Goal: Information Seeking & Learning: Learn about a topic

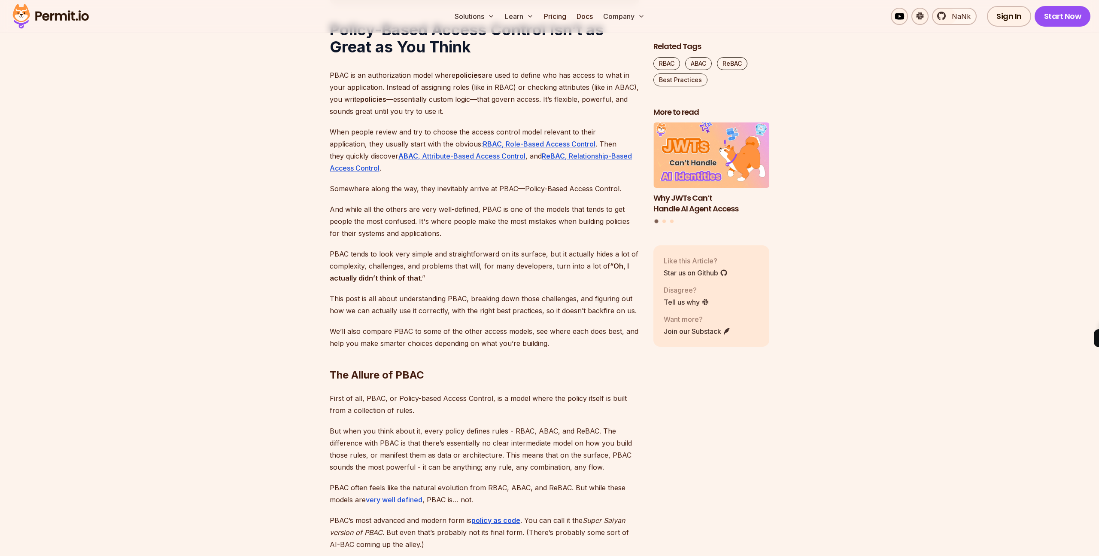
scroll to position [532, 0]
click at [444, 255] on p "PBAC tends to look very simple and straightforward on its surface, but it actua…" at bounding box center [485, 265] width 310 height 36
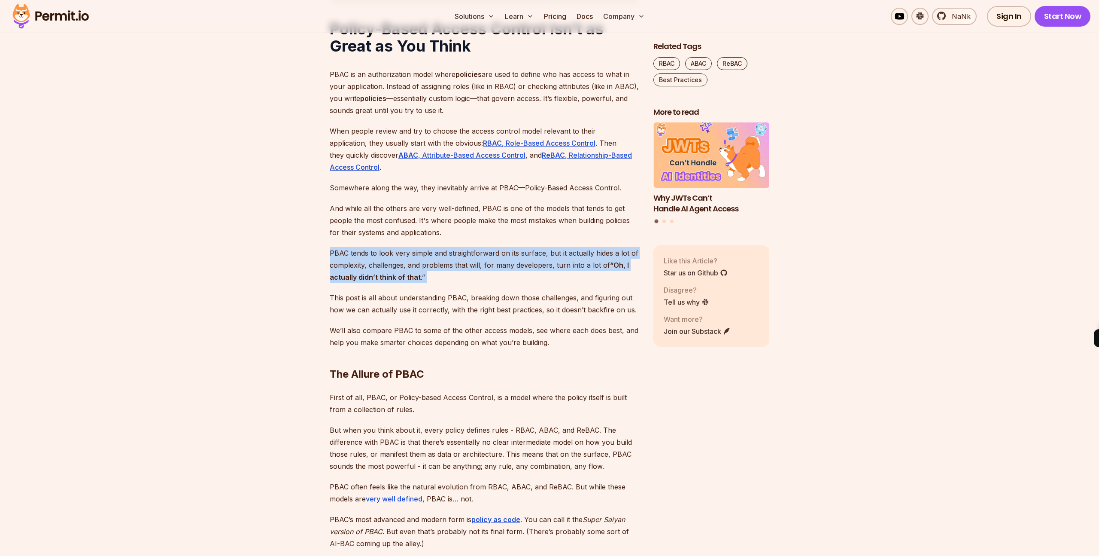
click at [444, 255] on p "PBAC tends to look very simple and straightforward on its surface, but it actua…" at bounding box center [485, 265] width 310 height 36
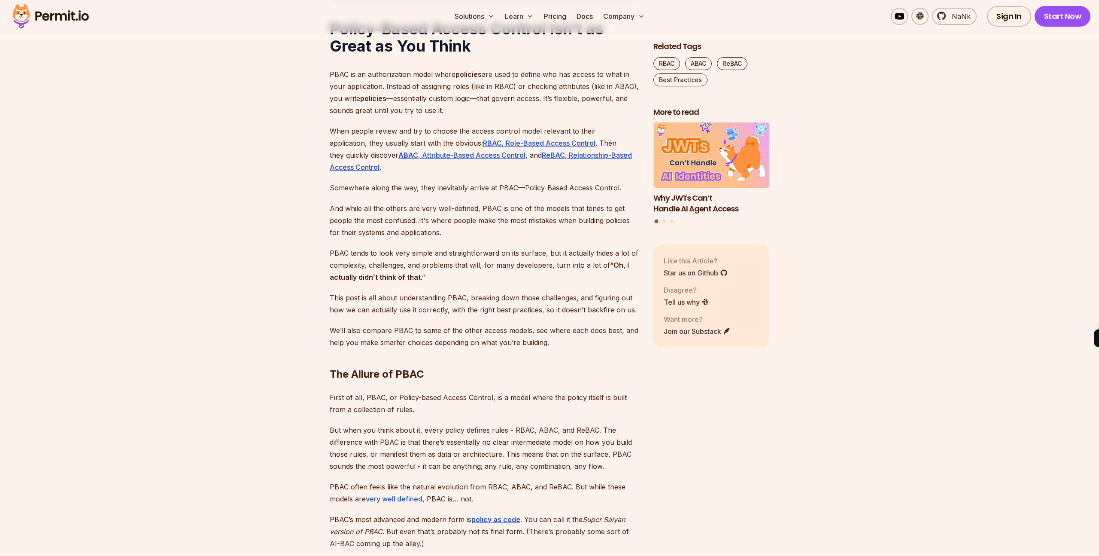
click at [379, 308] on p "This post is all about understanding PBAC, breaking down those challenges, and …" at bounding box center [485, 304] width 310 height 24
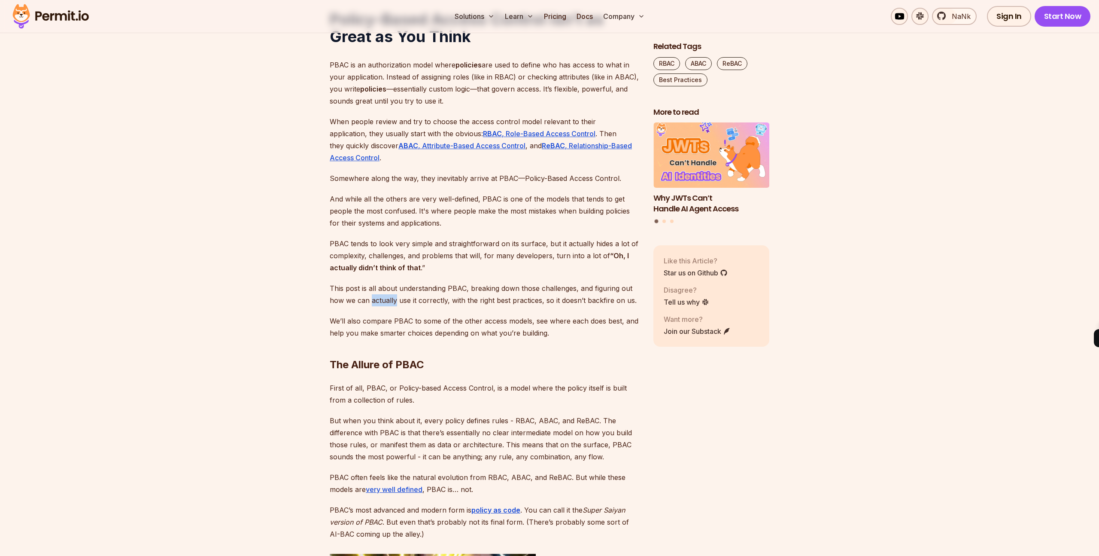
scroll to position [546, 0]
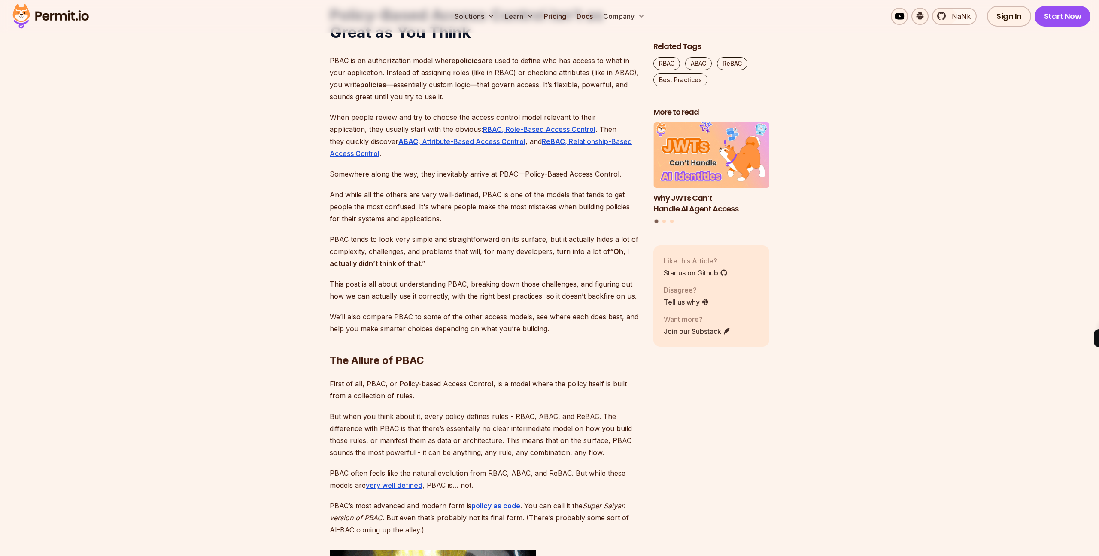
click at [411, 317] on p "We’ll also compare PBAC to some of the other access models, see where each does…" at bounding box center [485, 322] width 310 height 24
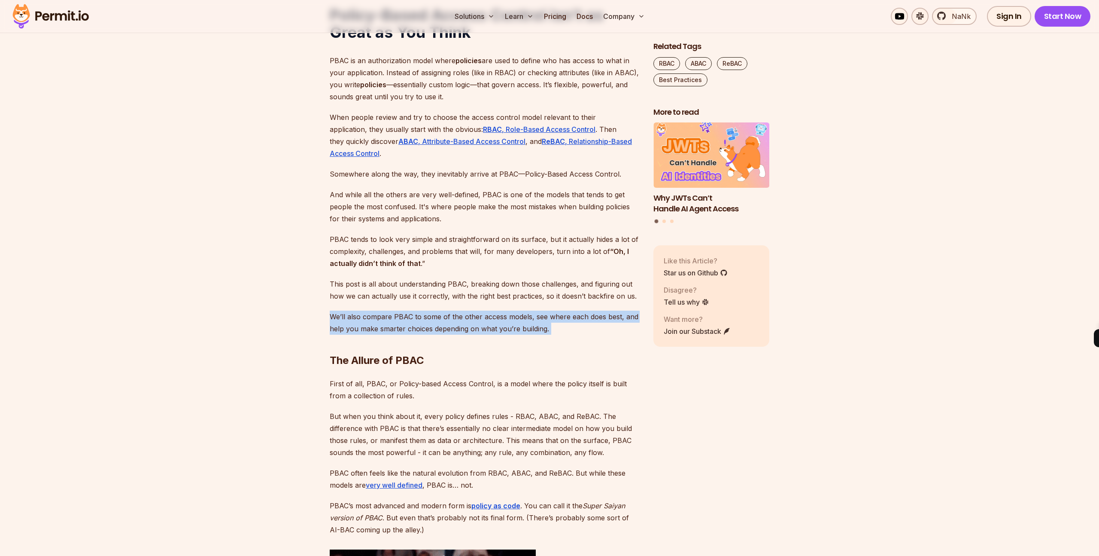
click at [411, 317] on p "We’ll also compare PBAC to some of the other access models, see where each does…" at bounding box center [485, 322] width 310 height 24
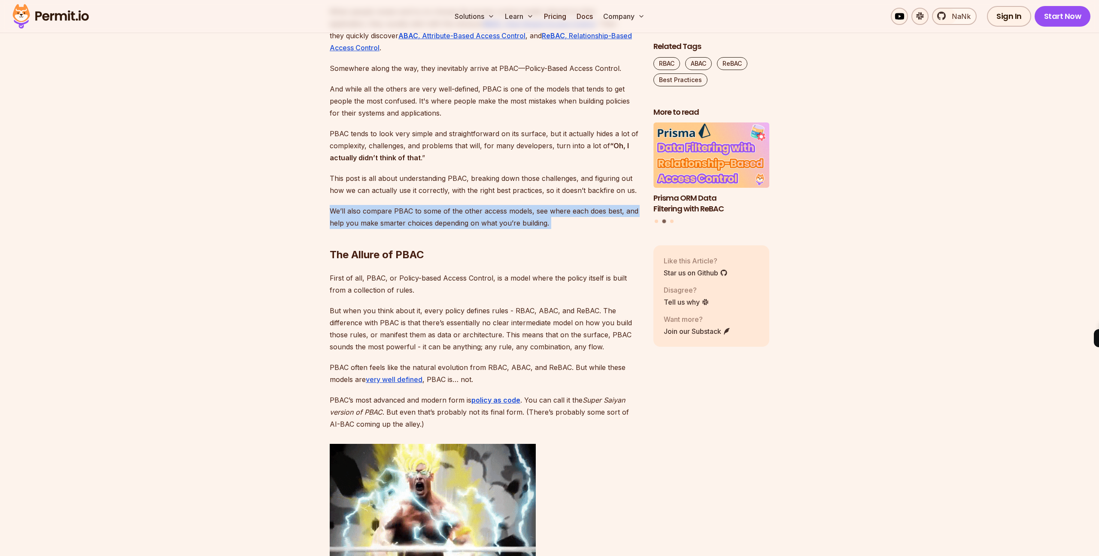
scroll to position [654, 0]
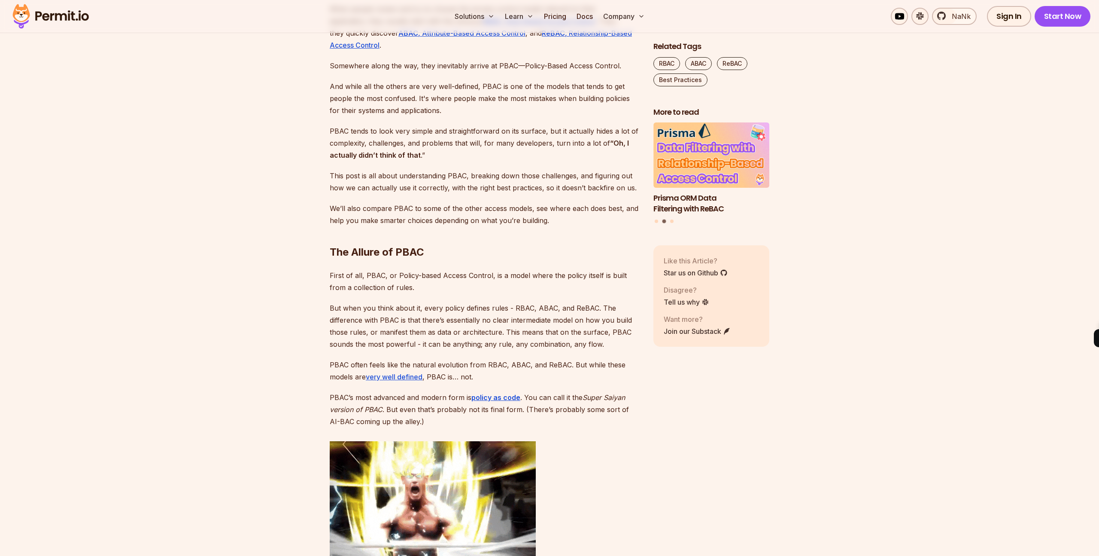
click at [405, 313] on p "But when you think about it, every policy defines rules - RBAC, ABAC, and ReBAC…" at bounding box center [485, 326] width 310 height 48
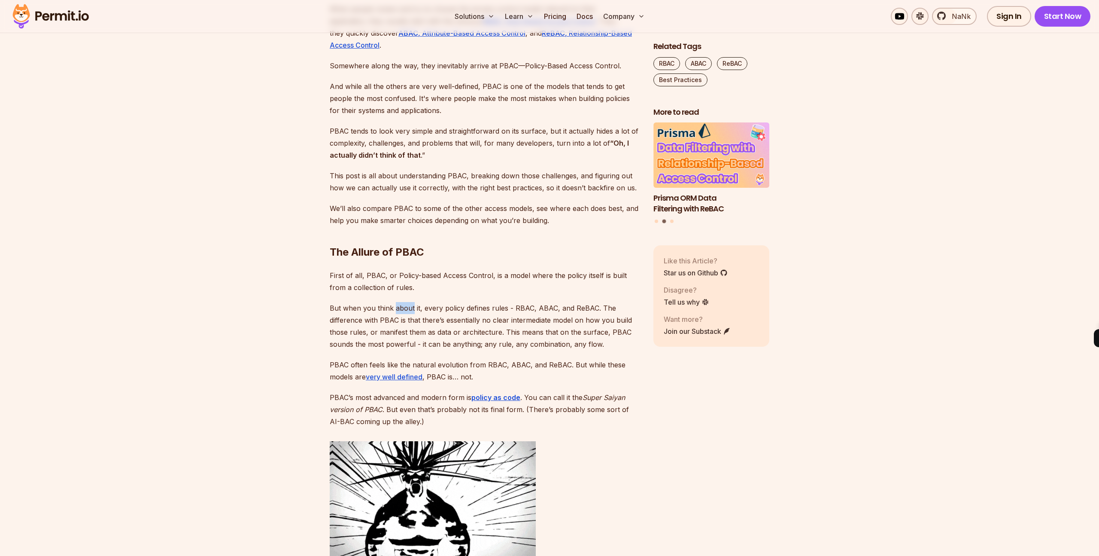
click at [405, 313] on p "But when you think about it, every policy defines rules - RBAC, ABAC, and ReBAC…" at bounding box center [485, 326] width 310 height 48
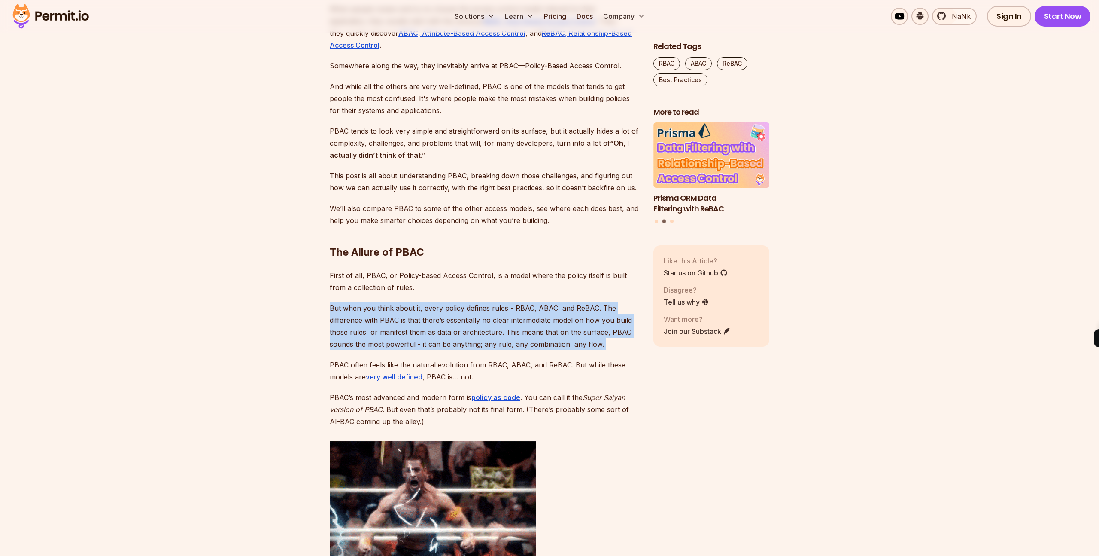
click at [405, 313] on p "But when you think about it, every policy defines rules - RBAC, ABAC, and ReBAC…" at bounding box center [485, 326] width 310 height 48
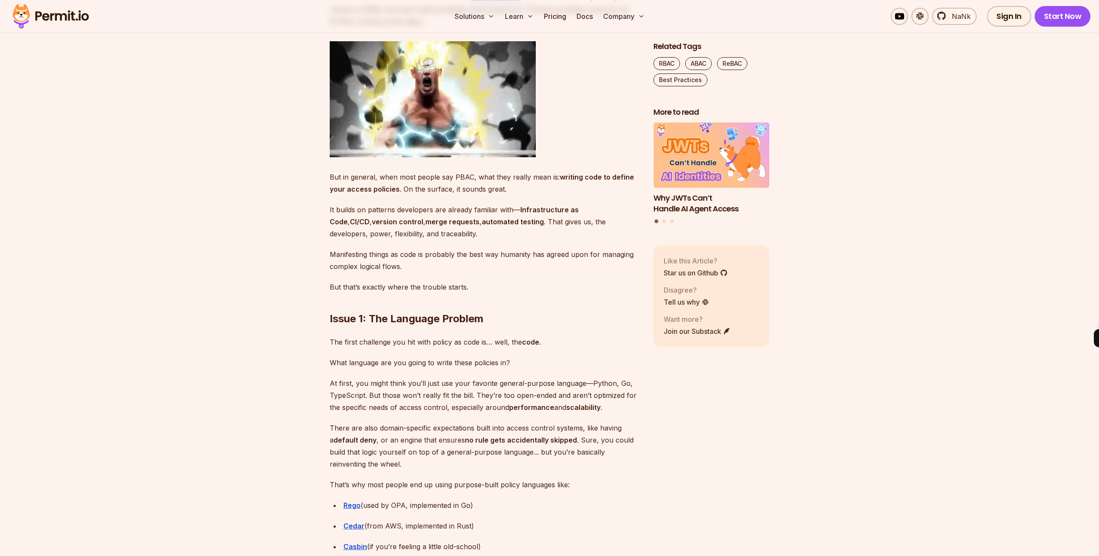
scroll to position [1082, 0]
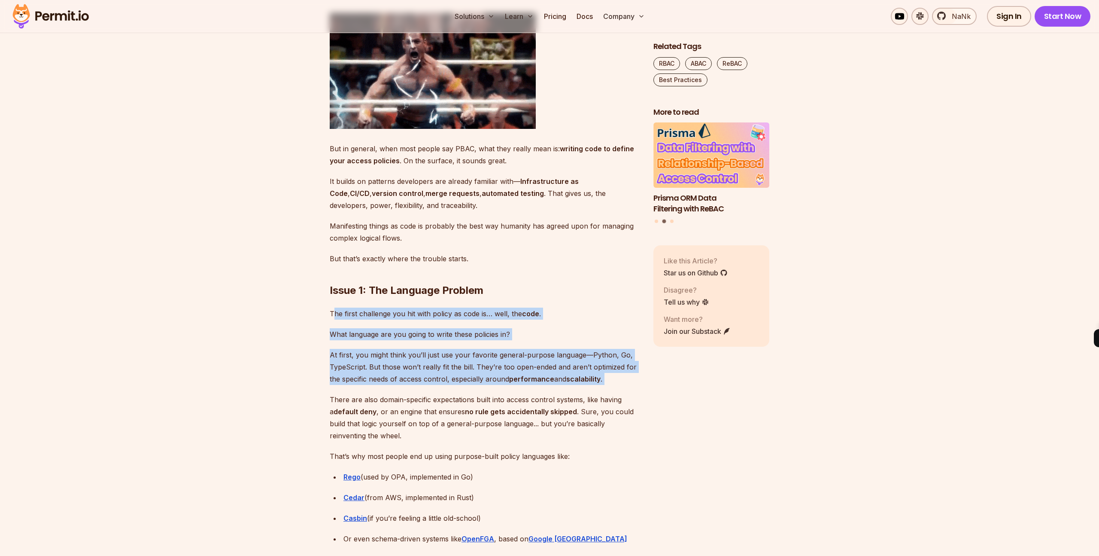
drag, startPoint x: 335, startPoint y: 311, endPoint x: 361, endPoint y: 392, distance: 84.3
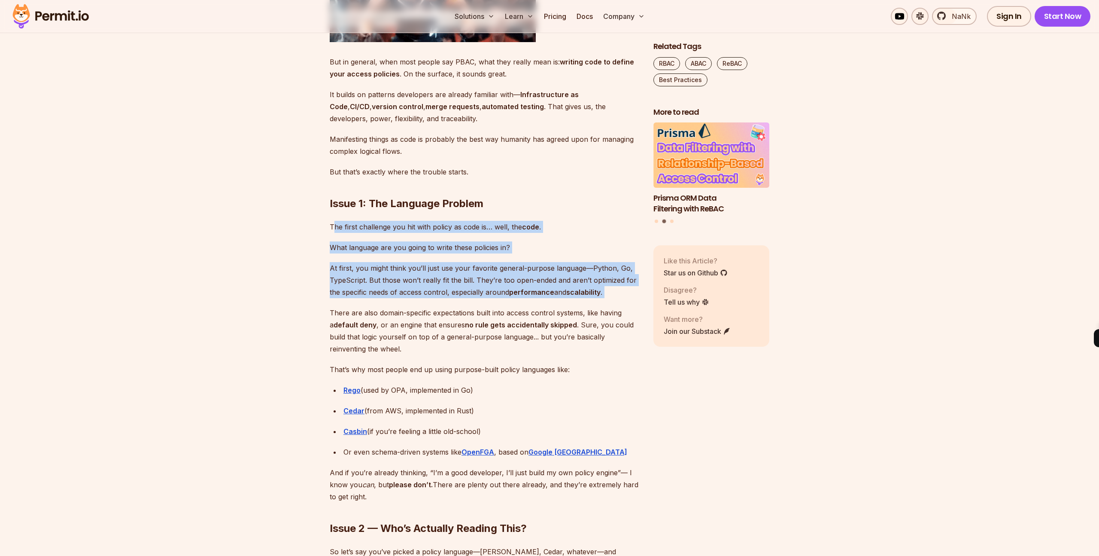
scroll to position [1182, 0]
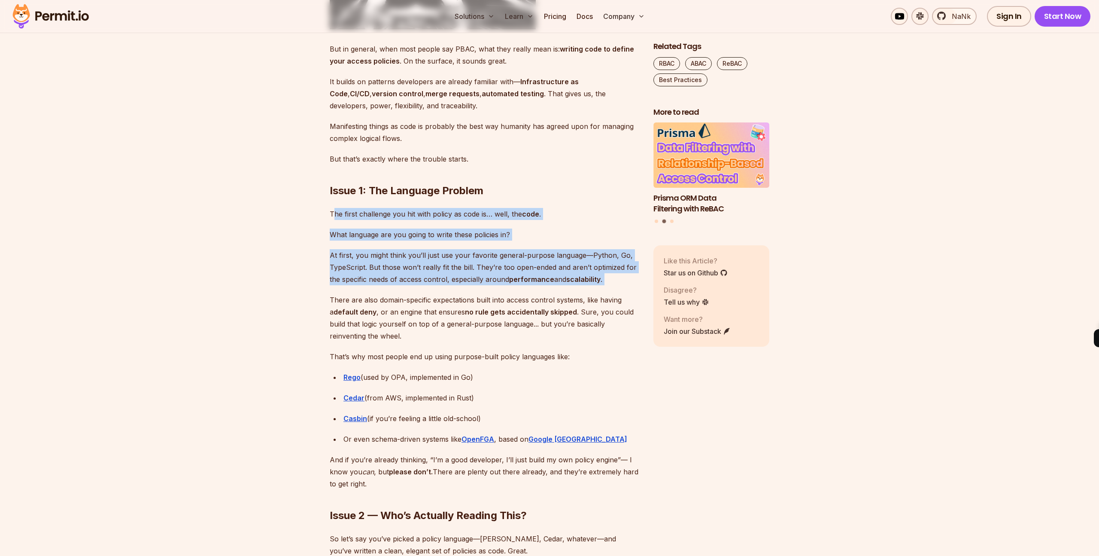
drag, startPoint x: 325, startPoint y: 354, endPoint x: 527, endPoint y: 416, distance: 211.2
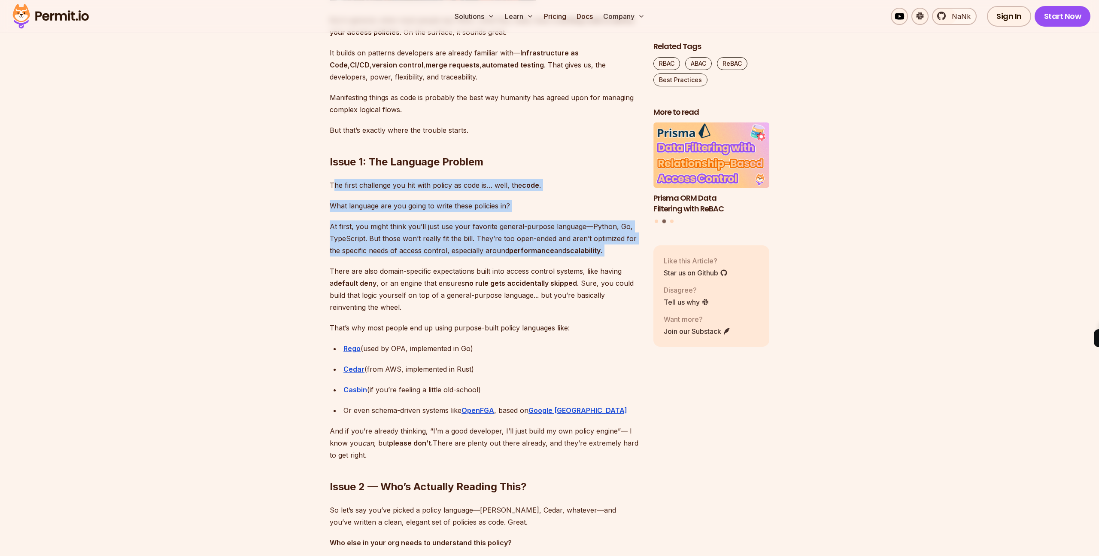
scroll to position [1255, 0]
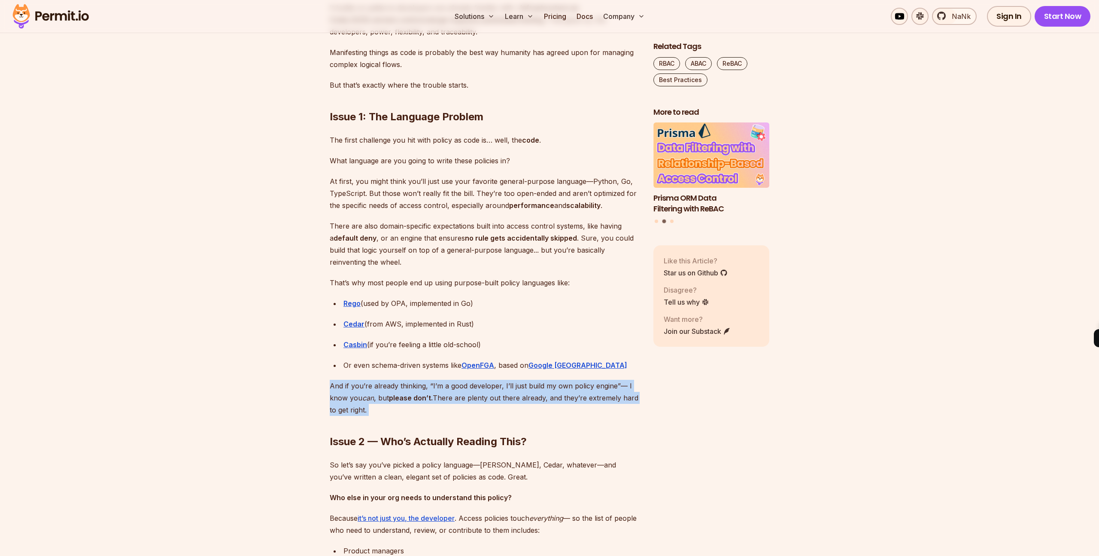
drag, startPoint x: 323, startPoint y: 380, endPoint x: 374, endPoint y: 415, distance: 62.4
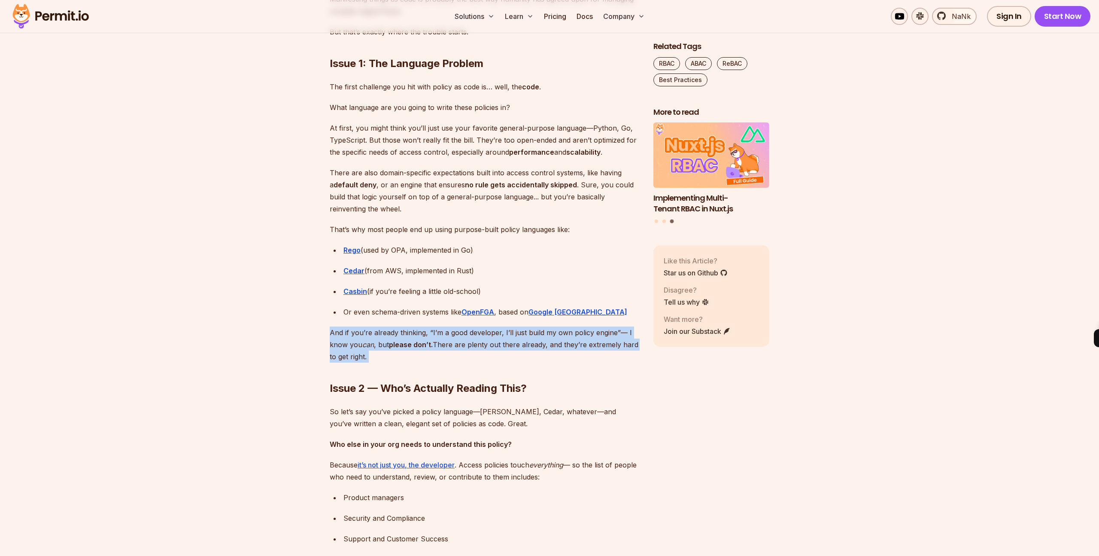
scroll to position [1313, 0]
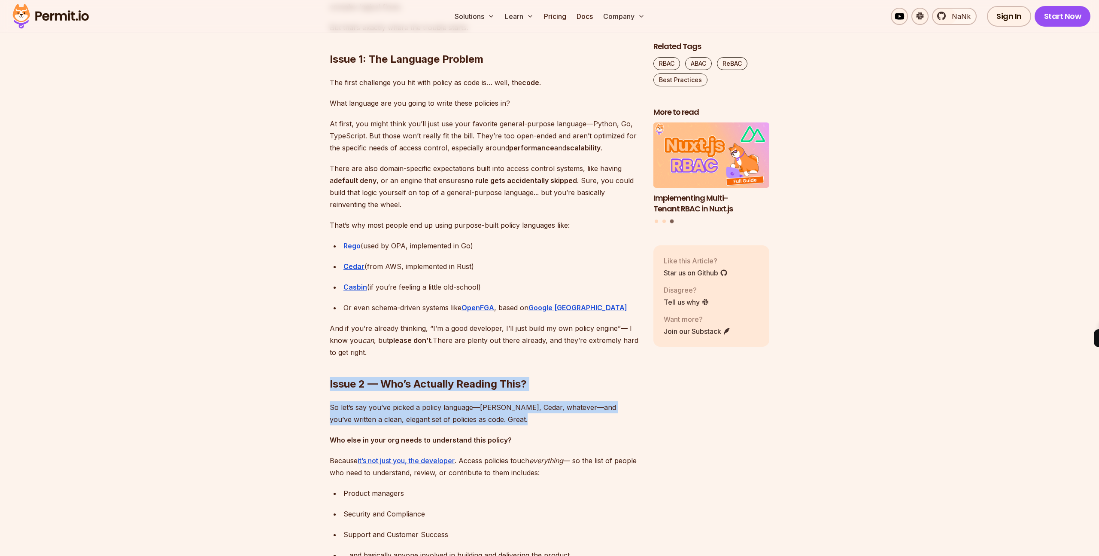
drag, startPoint x: 320, startPoint y: 377, endPoint x: 537, endPoint y: 427, distance: 222.2
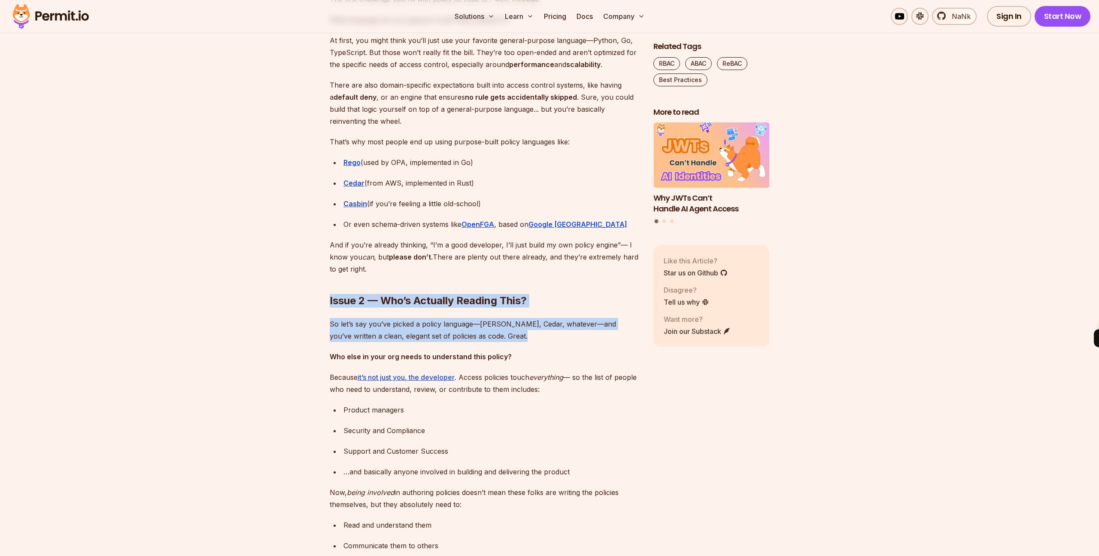
scroll to position [1400, 0]
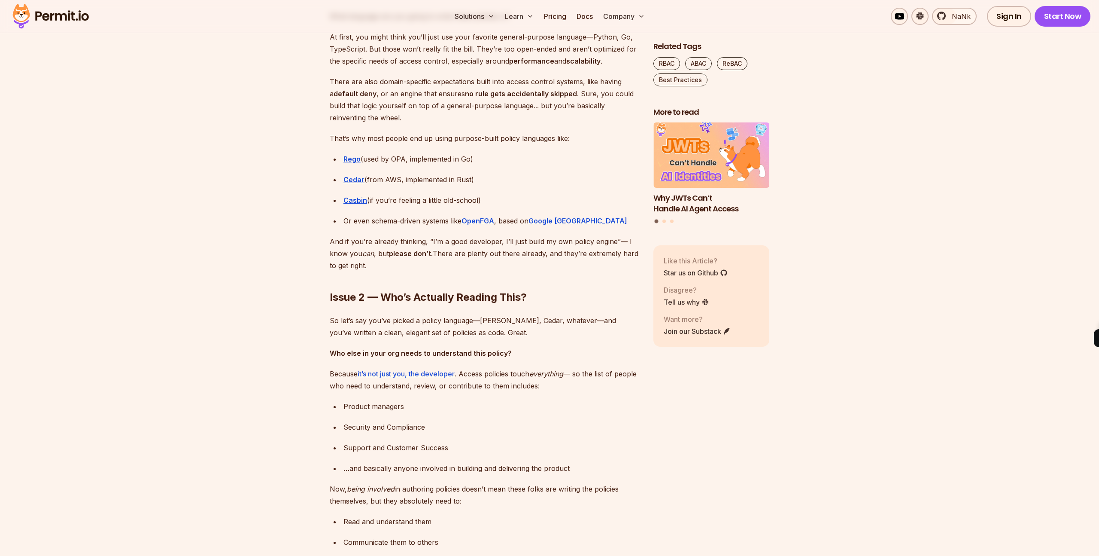
drag, startPoint x: 300, startPoint y: 373, endPoint x: 304, endPoint y: 339, distance: 34.1
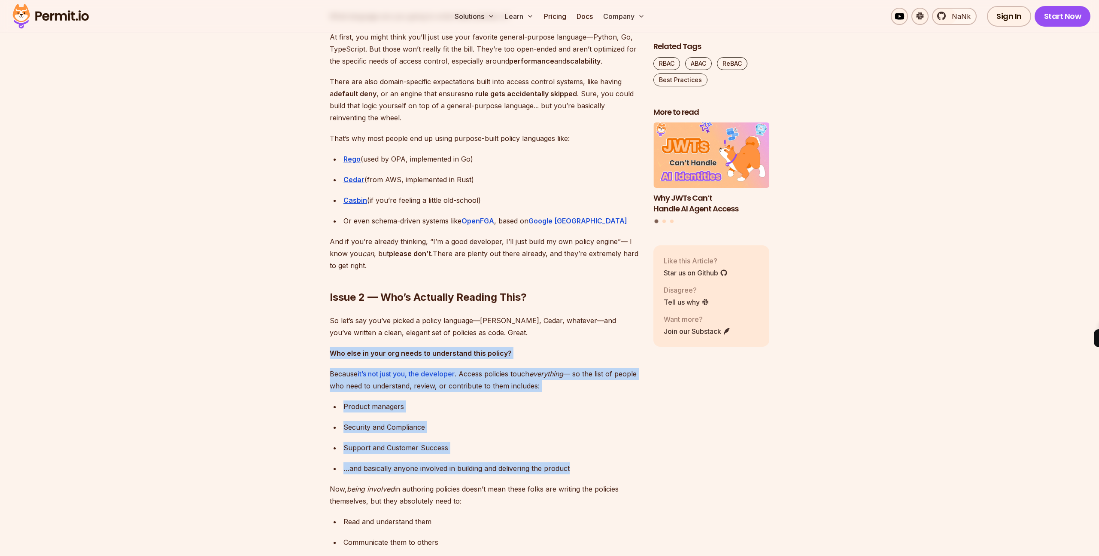
drag, startPoint x: 307, startPoint y: 339, endPoint x: 612, endPoint y: 468, distance: 331.3
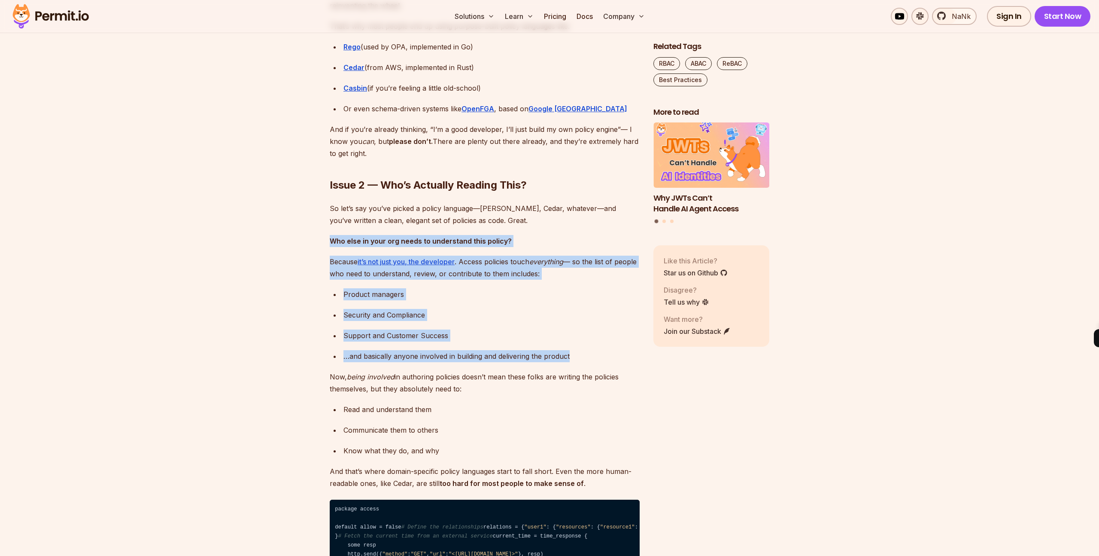
scroll to position [1519, 0]
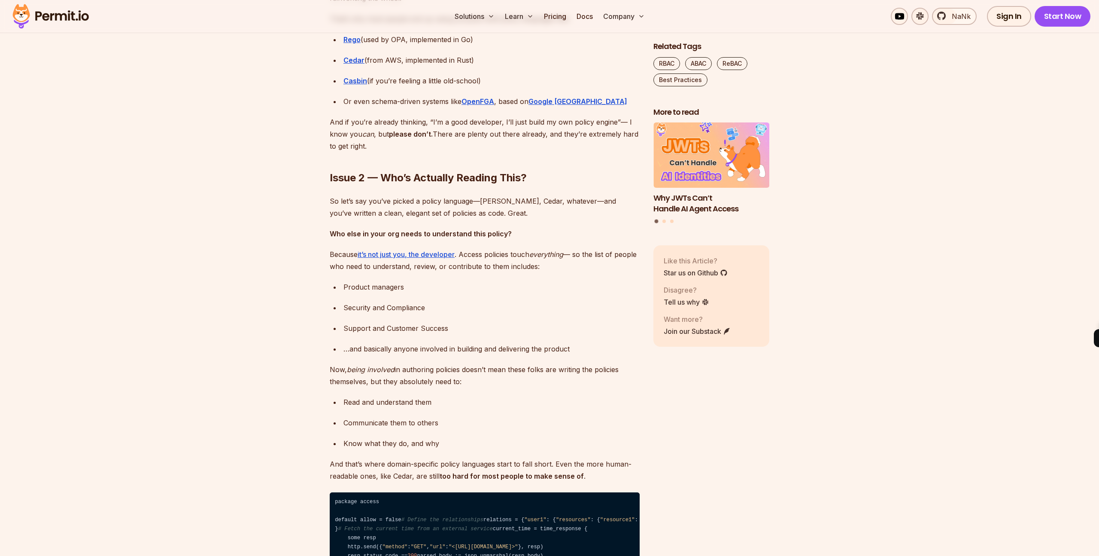
click at [578, 396] on div "Read and understand them" at bounding box center [491, 402] width 296 height 12
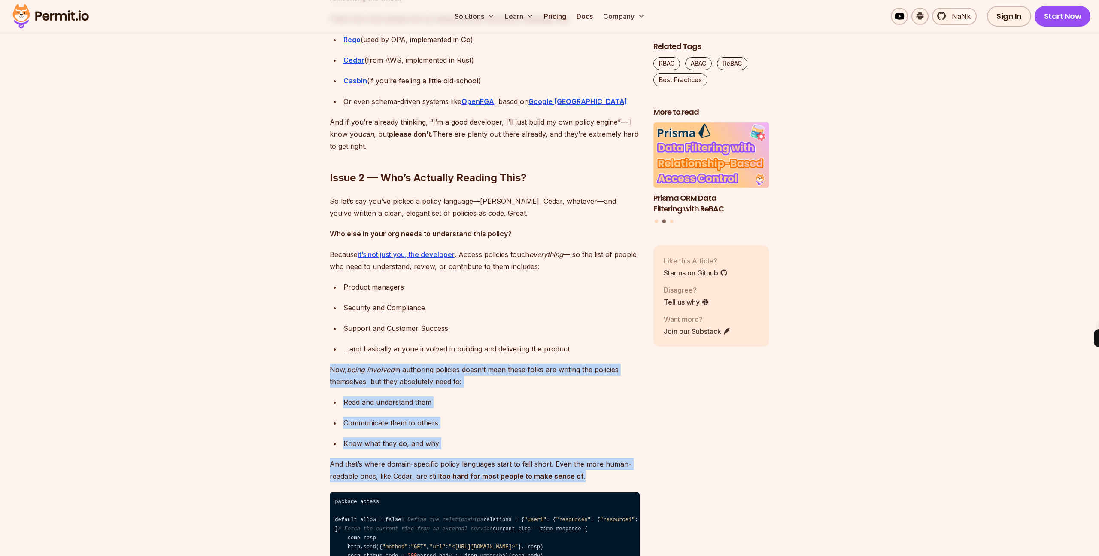
drag, startPoint x: 637, startPoint y: 363, endPoint x: 645, endPoint y: 481, distance: 118.4
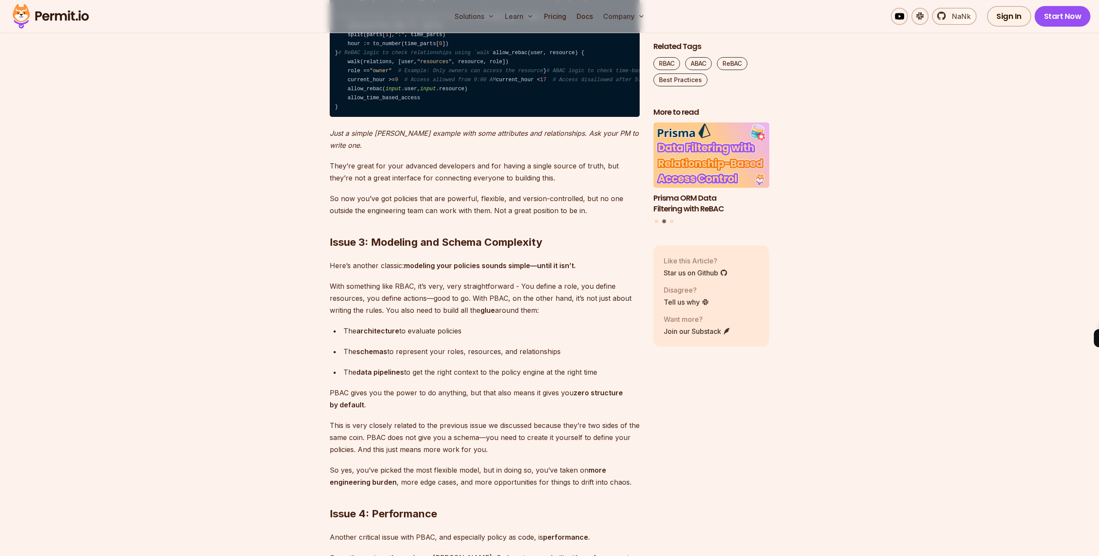
scroll to position [2111, 0]
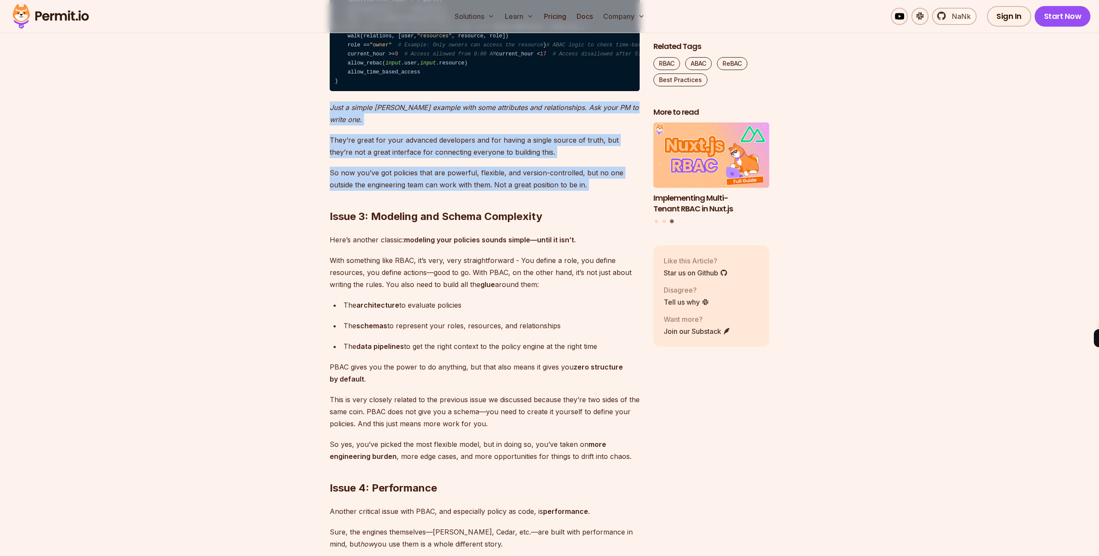
drag, startPoint x: 328, startPoint y: 359, endPoint x: 597, endPoint y: 424, distance: 276.6
click at [598, 425] on section "Table of Contents Policy-Based Access Control Isn’t as Great as You Think PBAC …" at bounding box center [549, 424] width 1099 height 4055
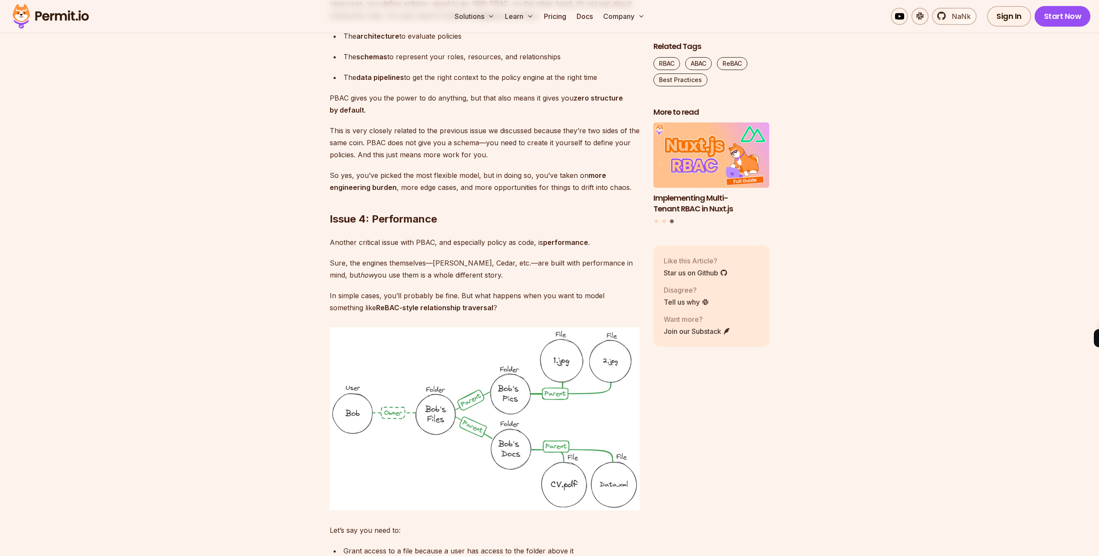
scroll to position [2386, 0]
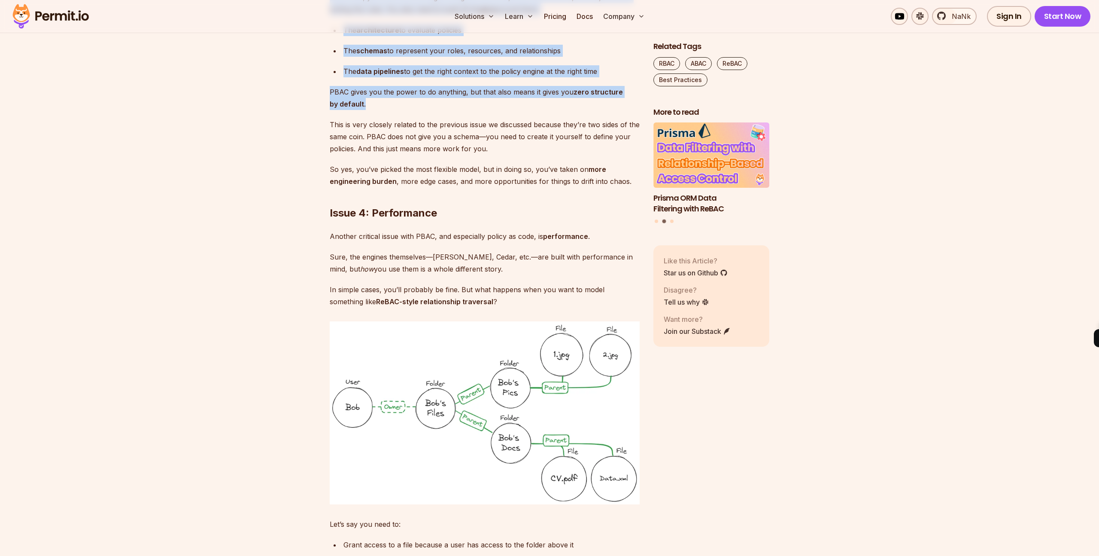
drag, startPoint x: 394, startPoint y: 346, endPoint x: 312, endPoint y: 219, distance: 152.0
click at [312, 219] on section "Table of Contents Policy-Based Access Control Isn’t as Great as You Think PBAC …" at bounding box center [549, 149] width 1099 height 4055
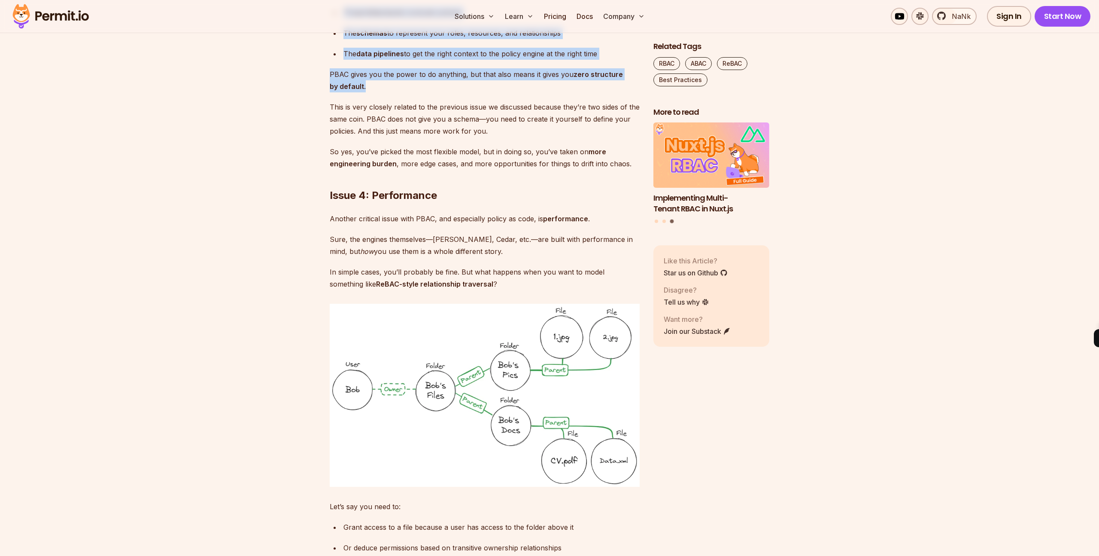
scroll to position [2413, 0]
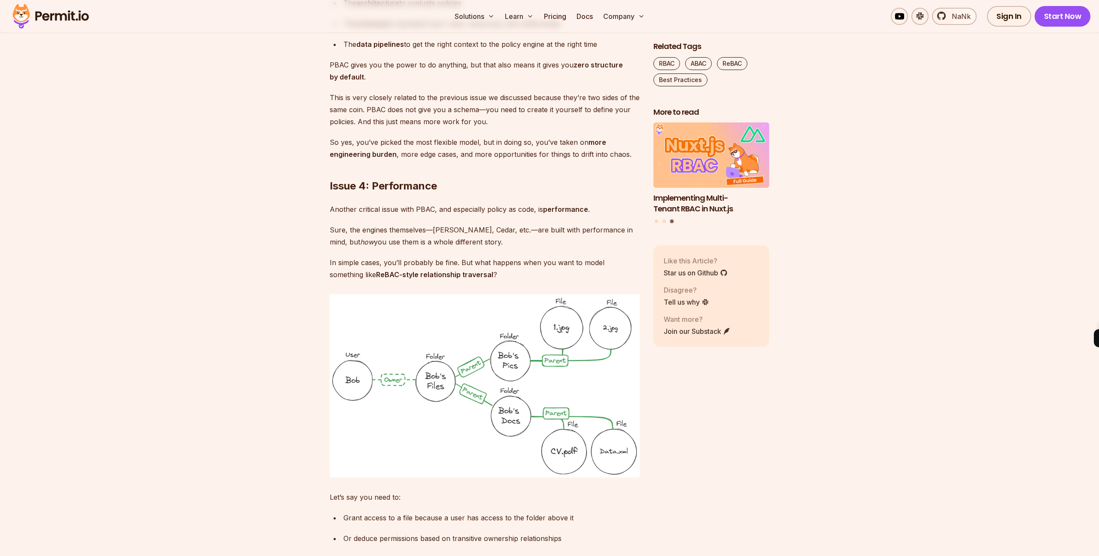
click at [454, 128] on p "This is very closely related to the previous issue we discussed because they’re…" at bounding box center [485, 109] width 310 height 36
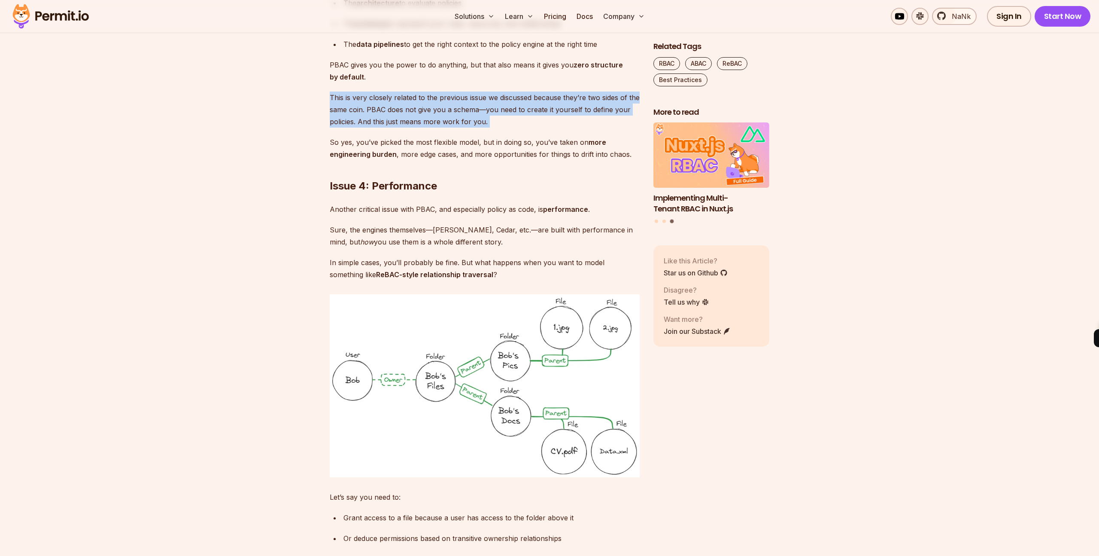
click at [454, 128] on p "This is very closely related to the previous issue we discussed because they’re…" at bounding box center [485, 109] width 310 height 36
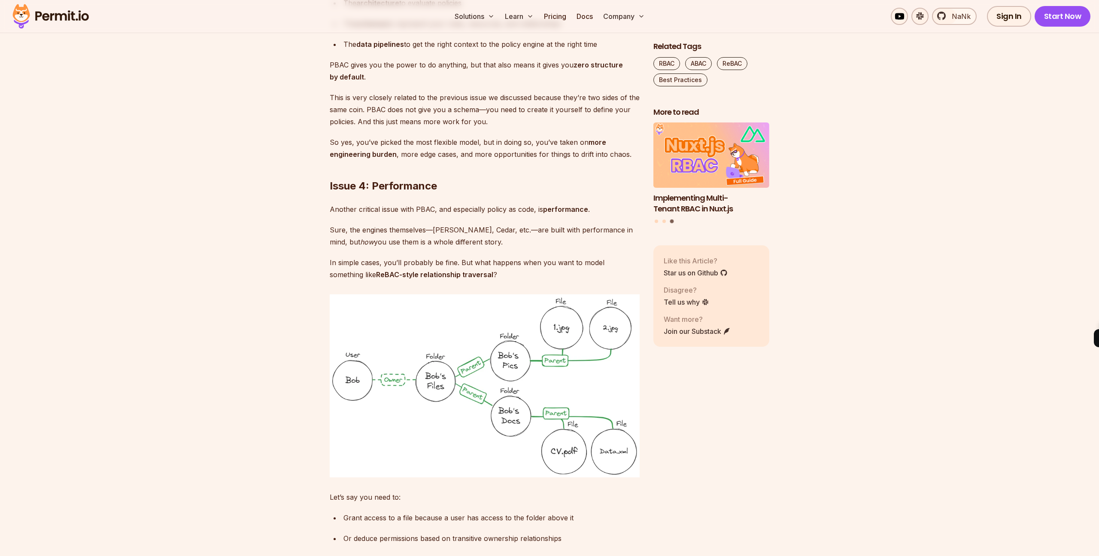
click at [407, 160] on p "So yes, you’ve picked the most flexible model, but in doing so, you’ve taken on…" at bounding box center [485, 148] width 310 height 24
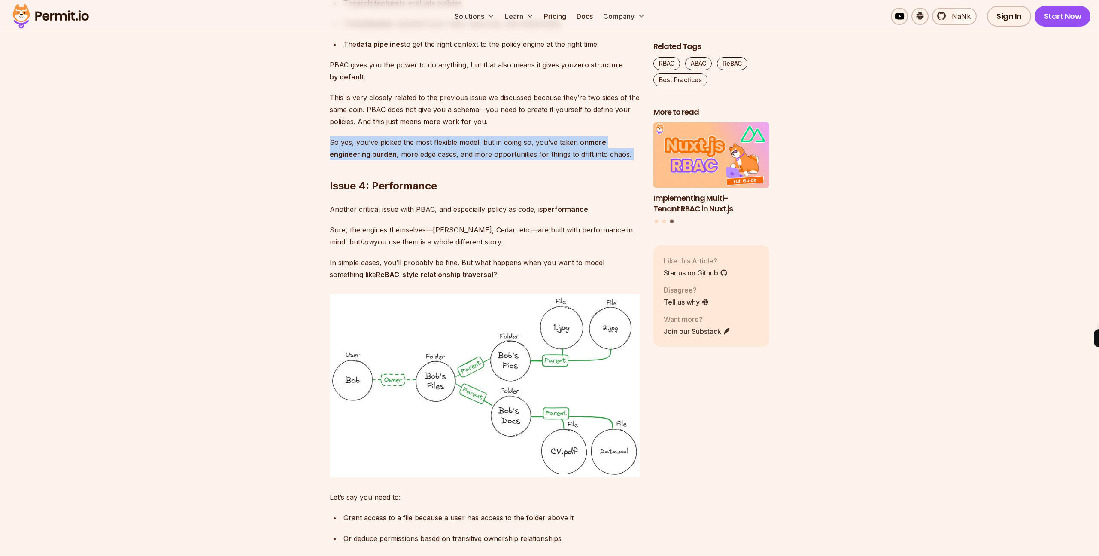
click at [407, 160] on p "So yes, you’ve picked the most flexible model, but in doing so, you’ve taken on…" at bounding box center [485, 148] width 310 height 24
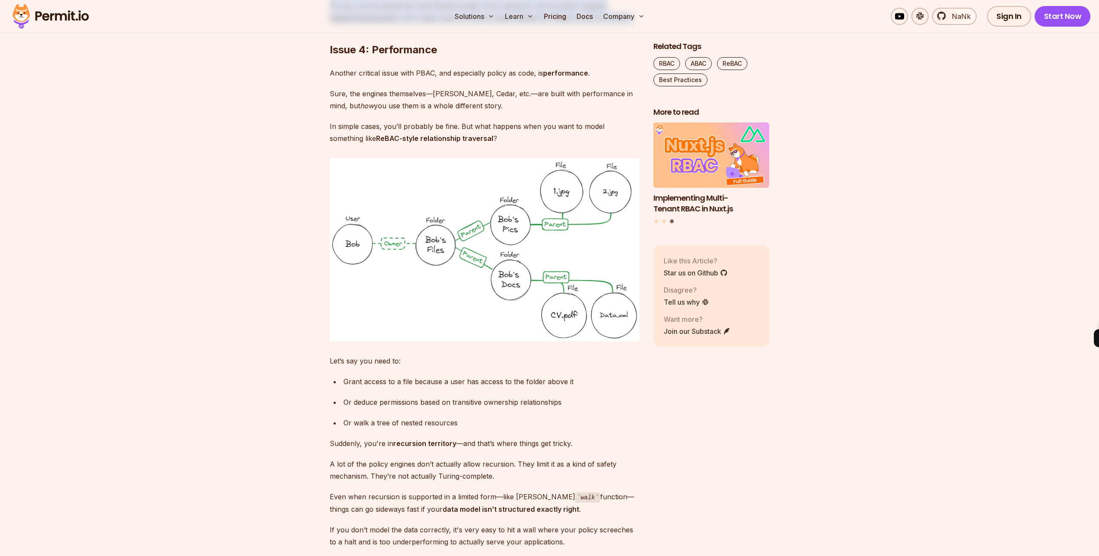
scroll to position [2553, 0]
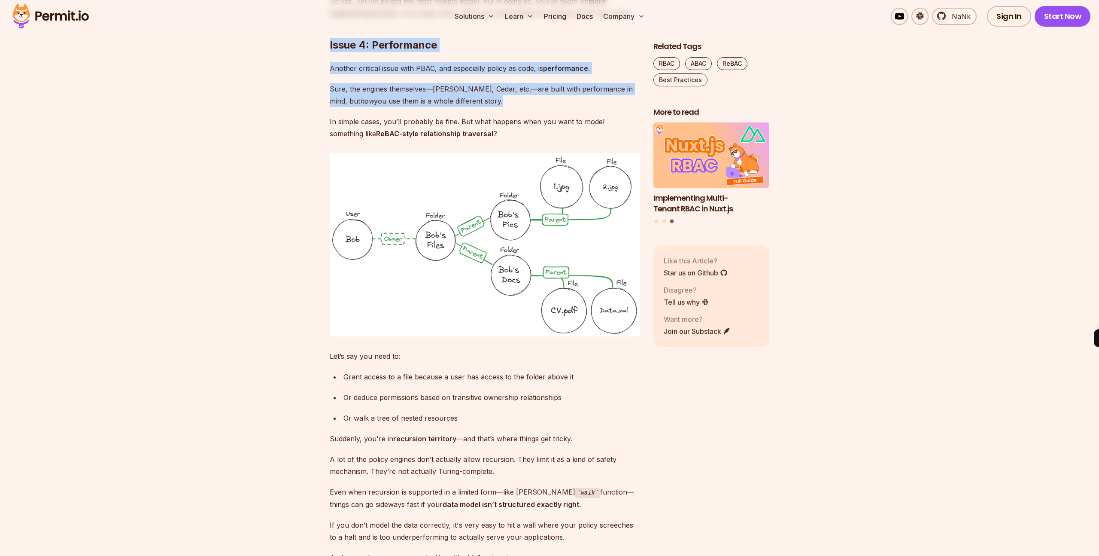
drag, startPoint x: 321, startPoint y: 282, endPoint x: 484, endPoint y: 385, distance: 193.0
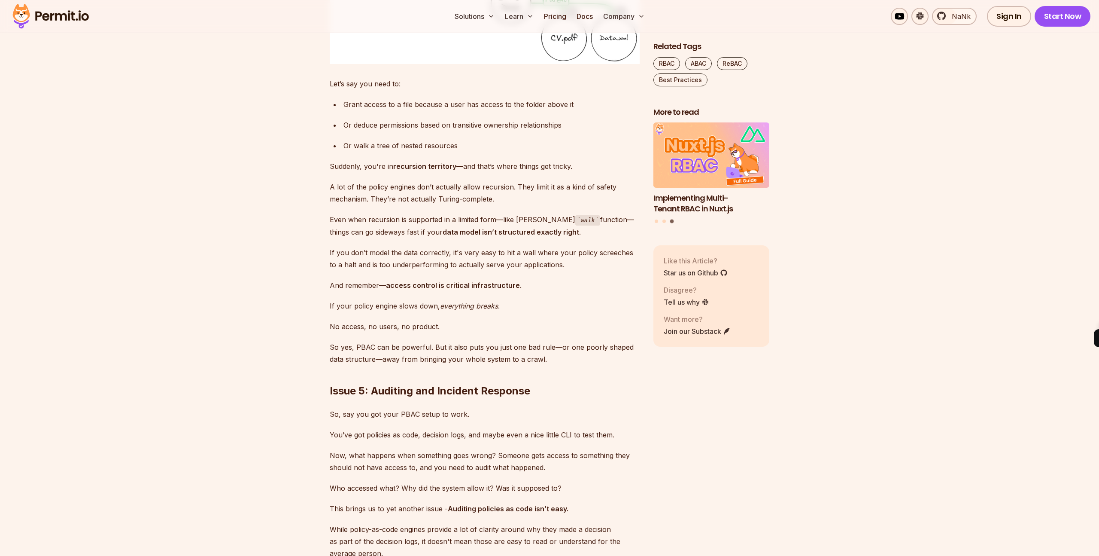
scroll to position [2829, 0]
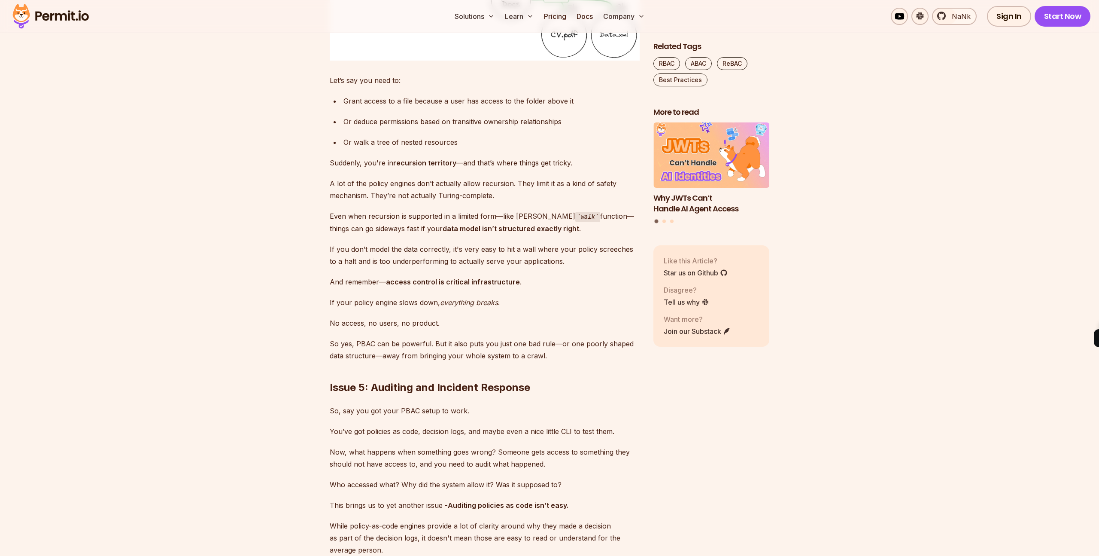
click at [444, 107] on div "Grant access to a file because a user has access to the folder above it" at bounding box center [491, 101] width 296 height 12
click at [428, 128] on div "Or deduce permissions based on transitive ownership relationships" at bounding box center [491, 121] width 296 height 12
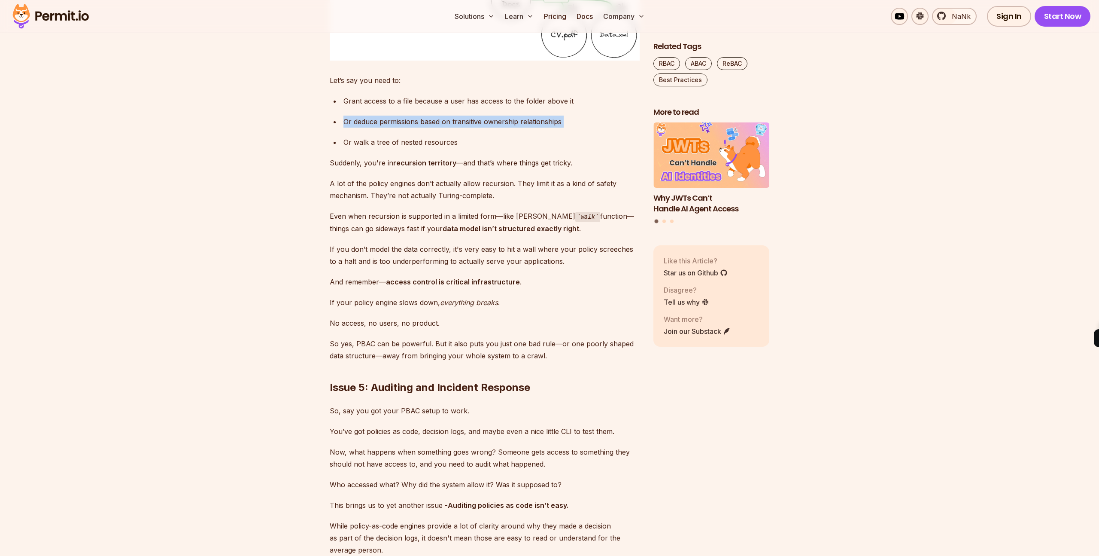
click at [428, 128] on div "Or deduce permissions based on transitive ownership relationships" at bounding box center [491, 121] width 296 height 12
click at [420, 148] on ul "Grant access to a file because a user has access to the folder above it Or dedu…" at bounding box center [485, 121] width 310 height 53
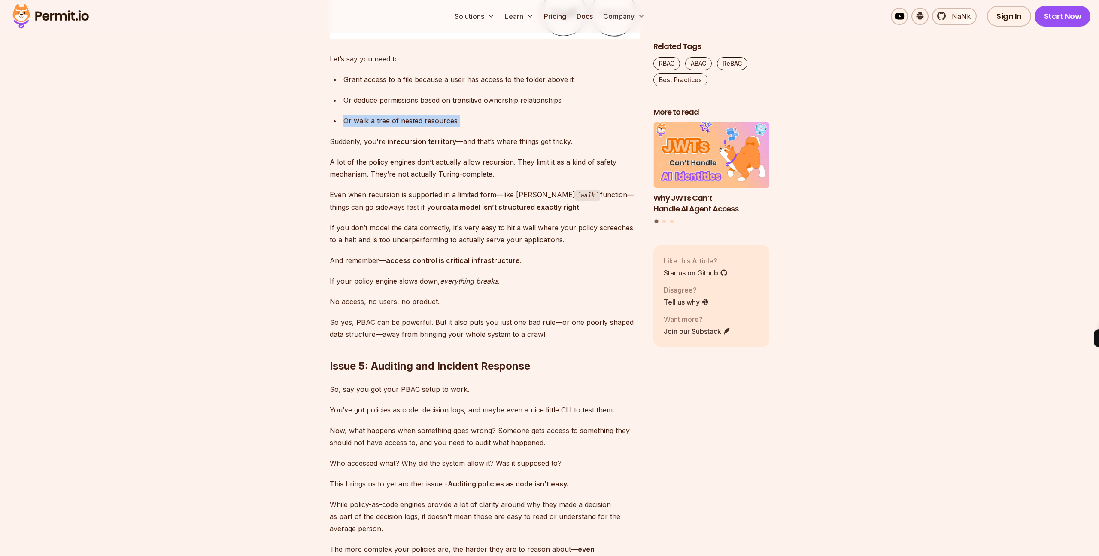
scroll to position [2852, 0]
click at [416, 144] on strong "recursion territory" at bounding box center [424, 139] width 63 height 9
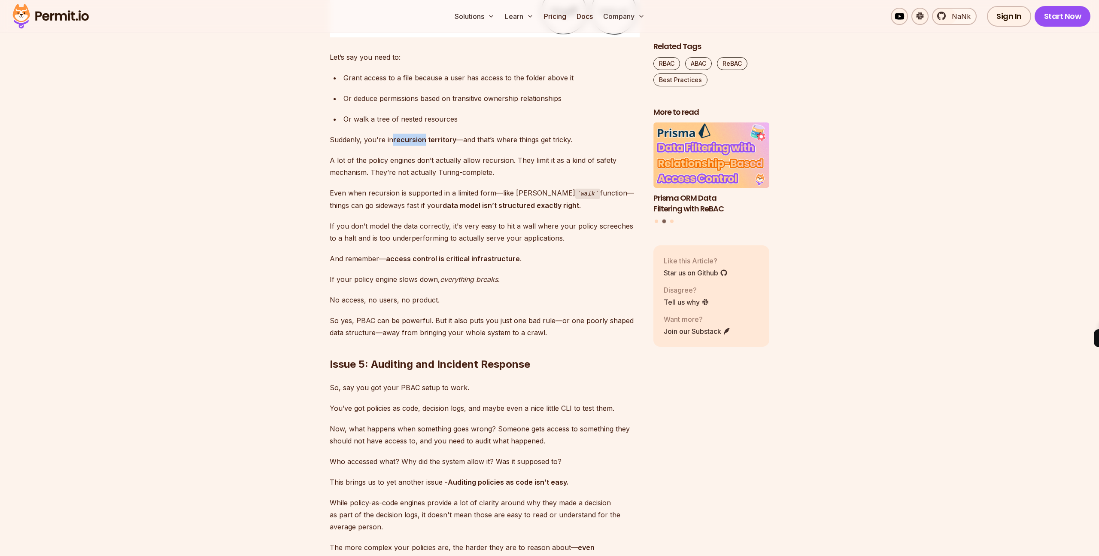
click at [416, 144] on strong "recursion territory" at bounding box center [424, 139] width 63 height 9
click at [415, 178] on p "A lot of the policy engines don’t actually allow recursion. They limit it as a …" at bounding box center [485, 166] width 310 height 24
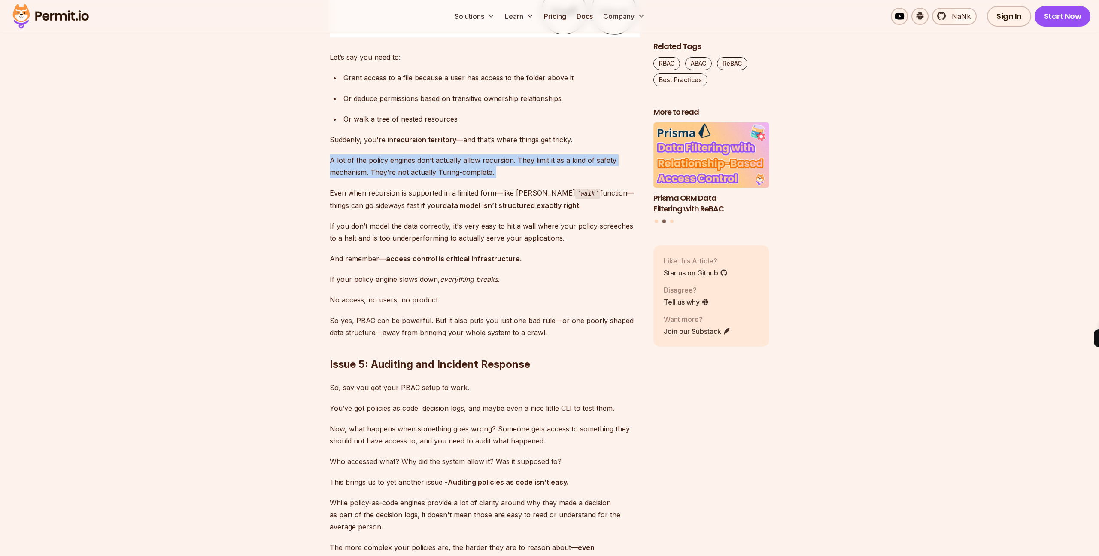
click at [415, 178] on p "A lot of the policy engines don’t actually allow recursion. They limit it as a …" at bounding box center [485, 166] width 310 height 24
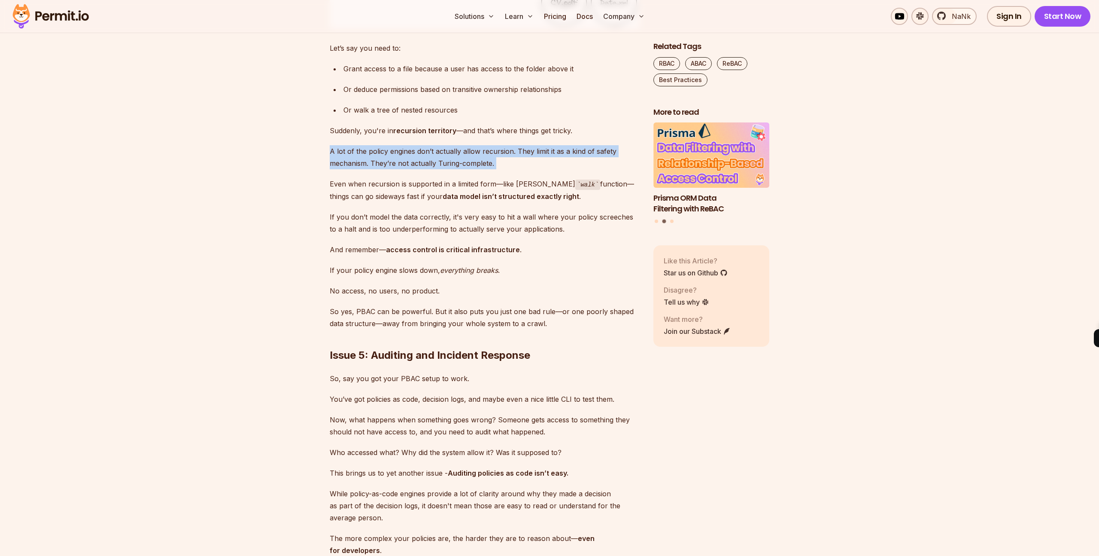
scroll to position [2866, 0]
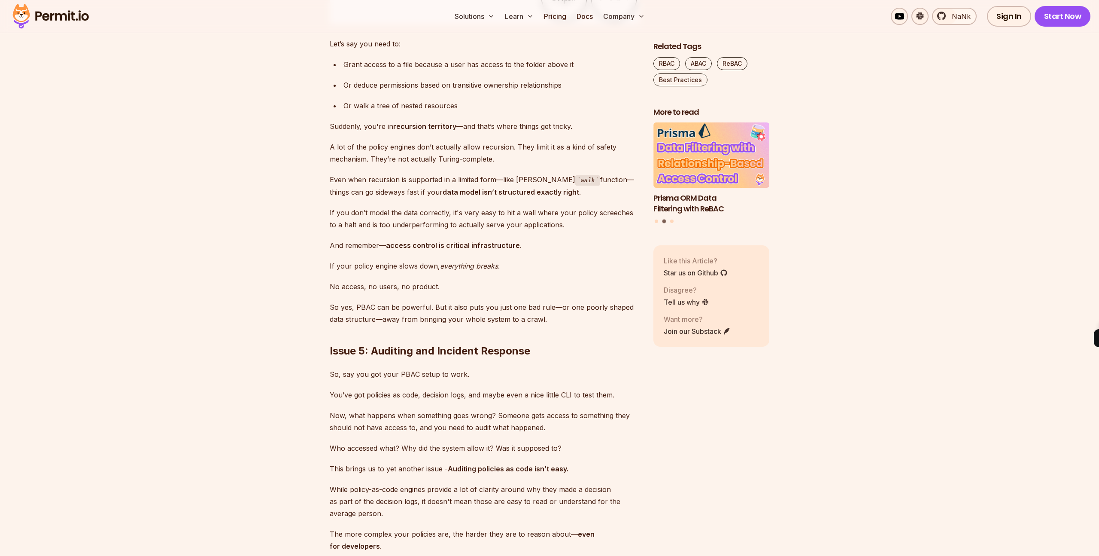
click at [362, 198] on p "Even when recursion is supported in a limited form—like [PERSON_NAME] walk func…" at bounding box center [485, 185] width 310 height 24
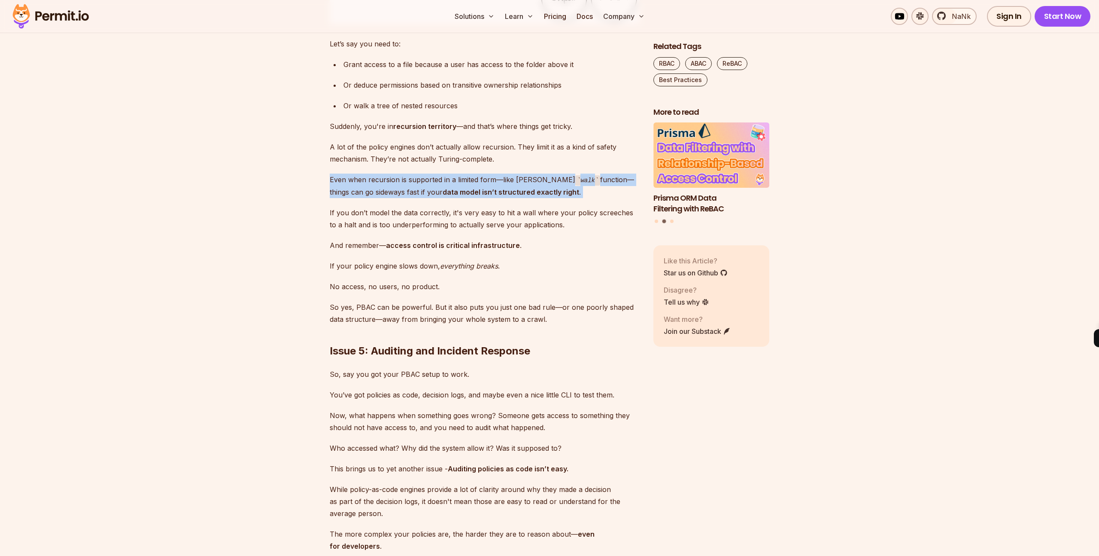
click at [362, 198] on p "Even when recursion is supported in a limited form—like [PERSON_NAME] walk func…" at bounding box center [485, 185] width 310 height 24
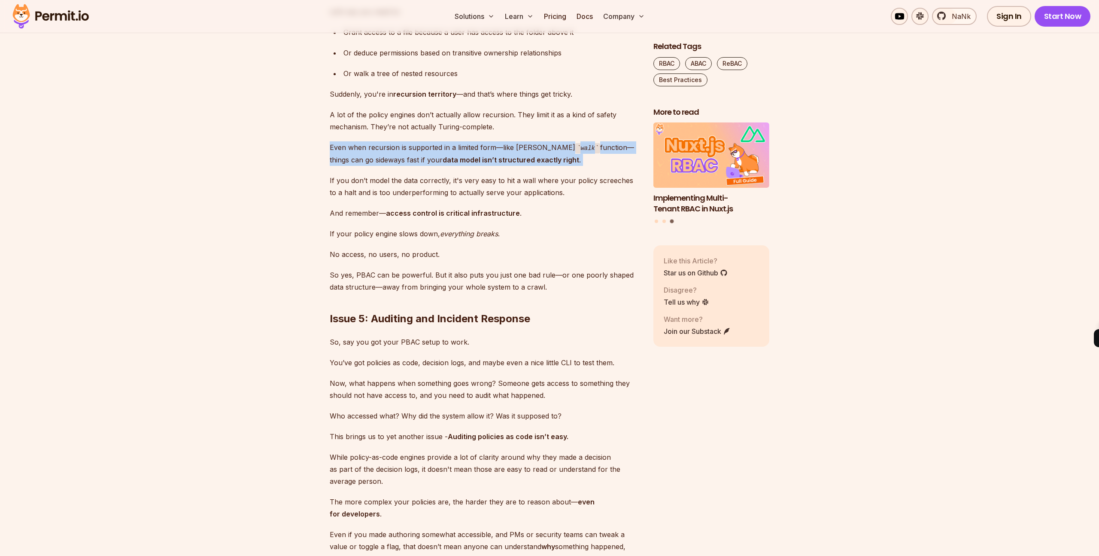
scroll to position [2904, 0]
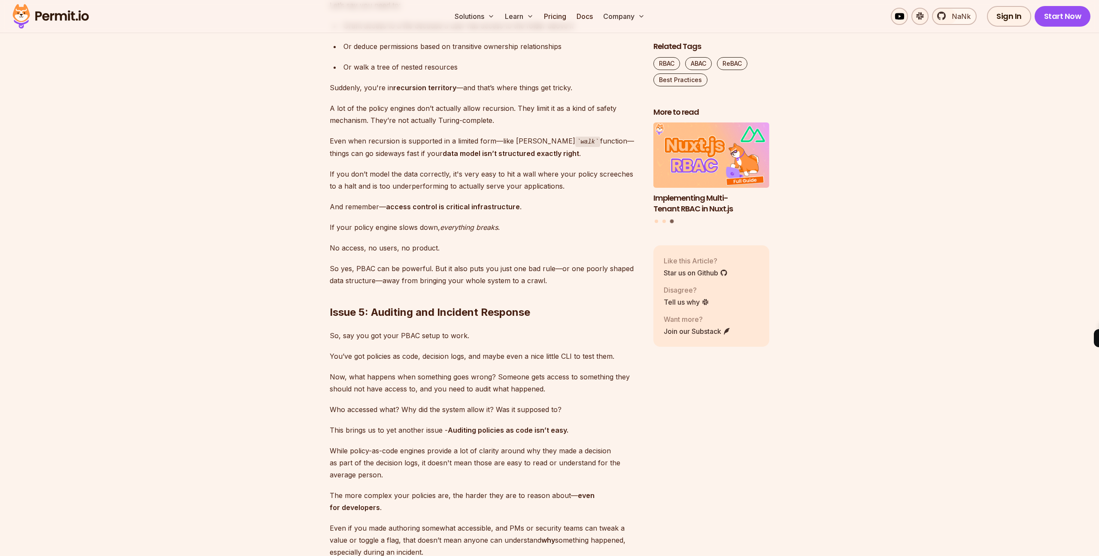
click at [360, 213] on p "And remember— access control is critical infrastructure ." at bounding box center [485, 207] width 310 height 12
click at [345, 233] on p "If your policy engine slows down, everything breaks ." at bounding box center [485, 227] width 310 height 12
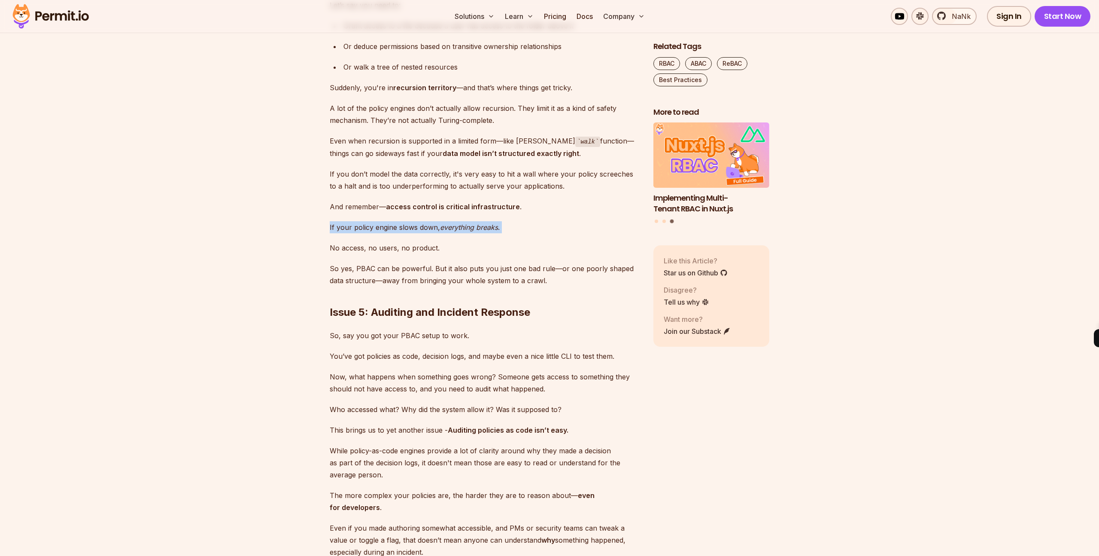
click at [345, 233] on p "If your policy engine slows down, everything breaks ." at bounding box center [485, 227] width 310 height 12
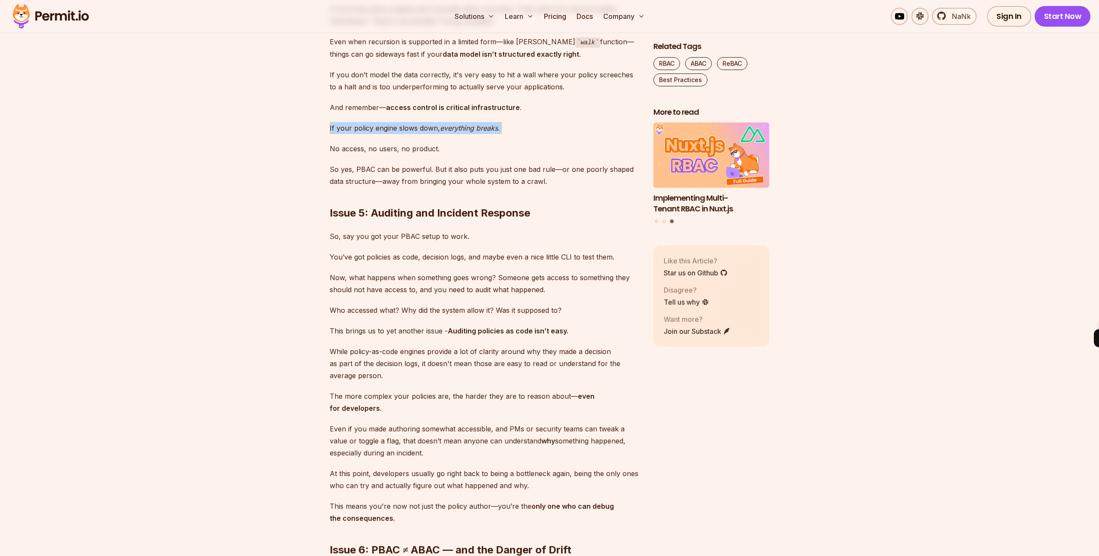
scroll to position [3013, 0]
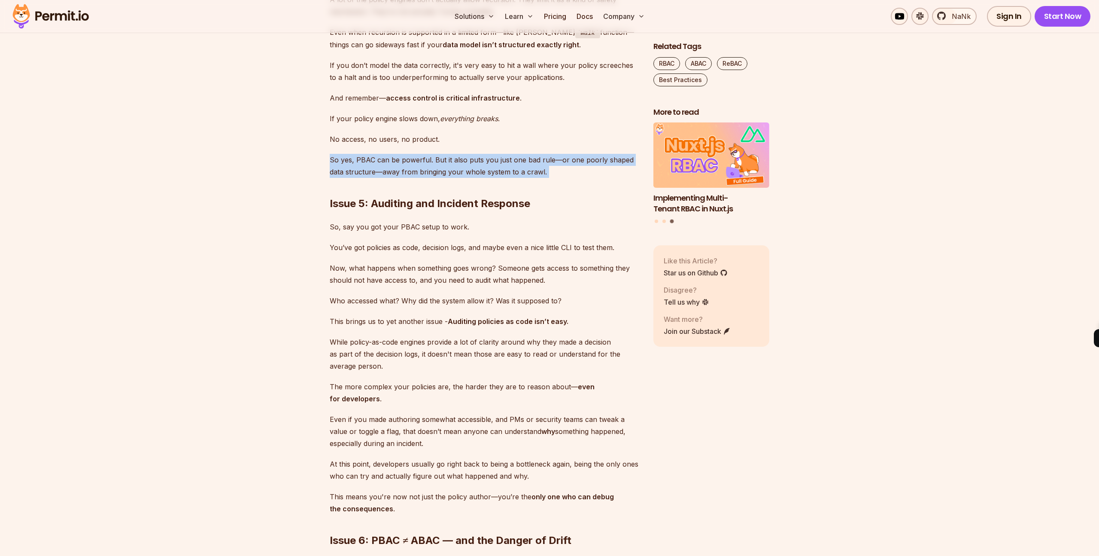
drag, startPoint x: 362, startPoint y: 385, endPoint x: 619, endPoint y: 409, distance: 257.5
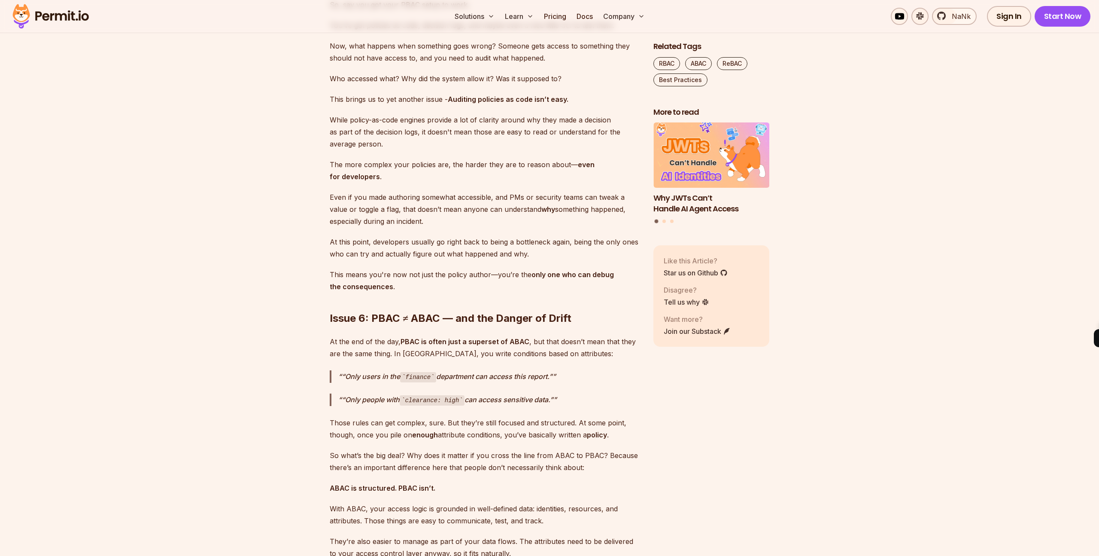
scroll to position [3235, 0]
click at [528, 149] on p "While policy-as-code engines provide a lot of clarity around why they made a de…" at bounding box center [485, 131] width 310 height 36
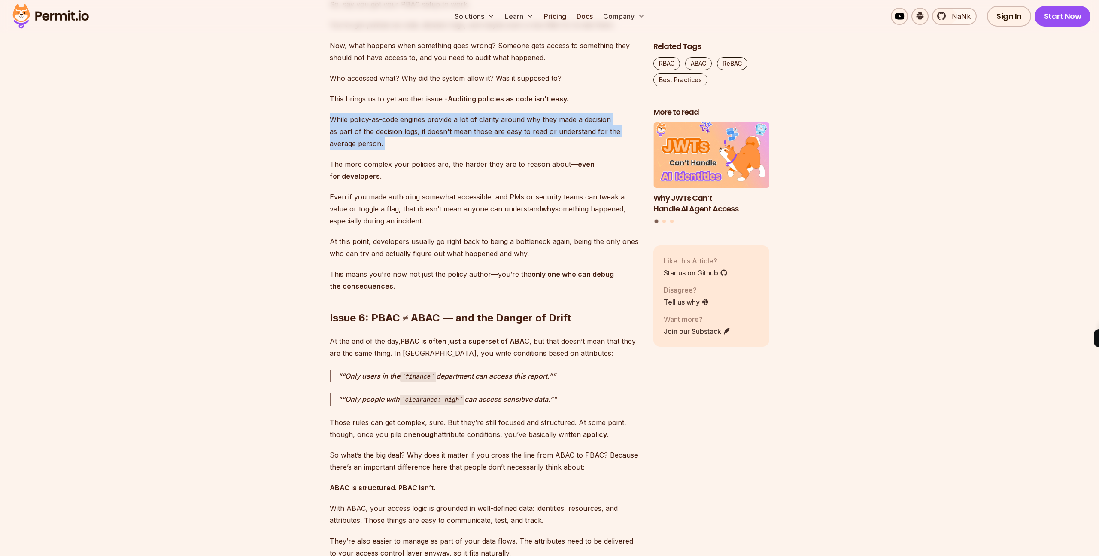
click at [528, 149] on p "While policy-as-code engines provide a lot of clarity around why they made a de…" at bounding box center [485, 131] width 310 height 36
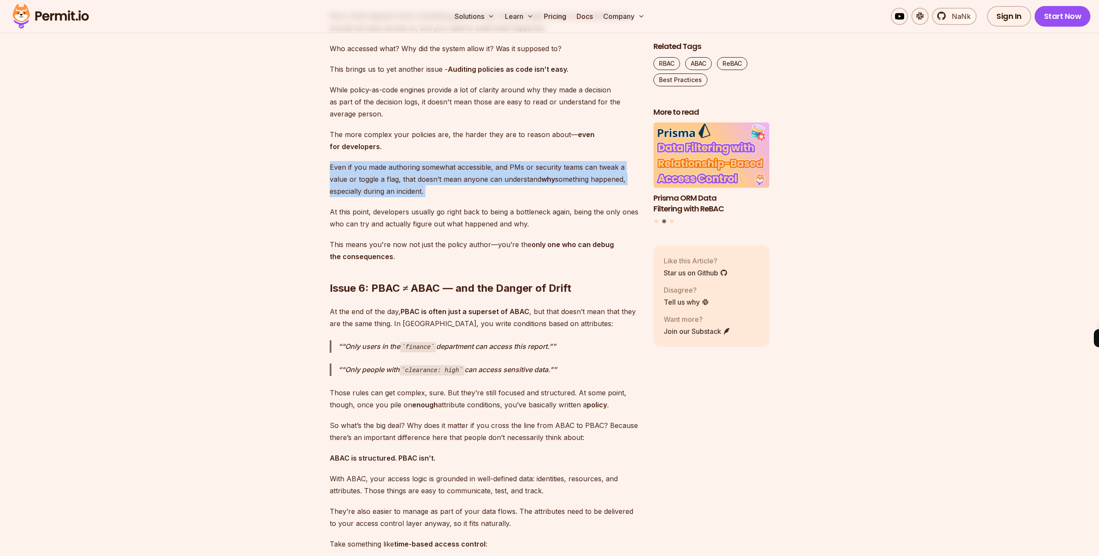
scroll to position [3270, 0]
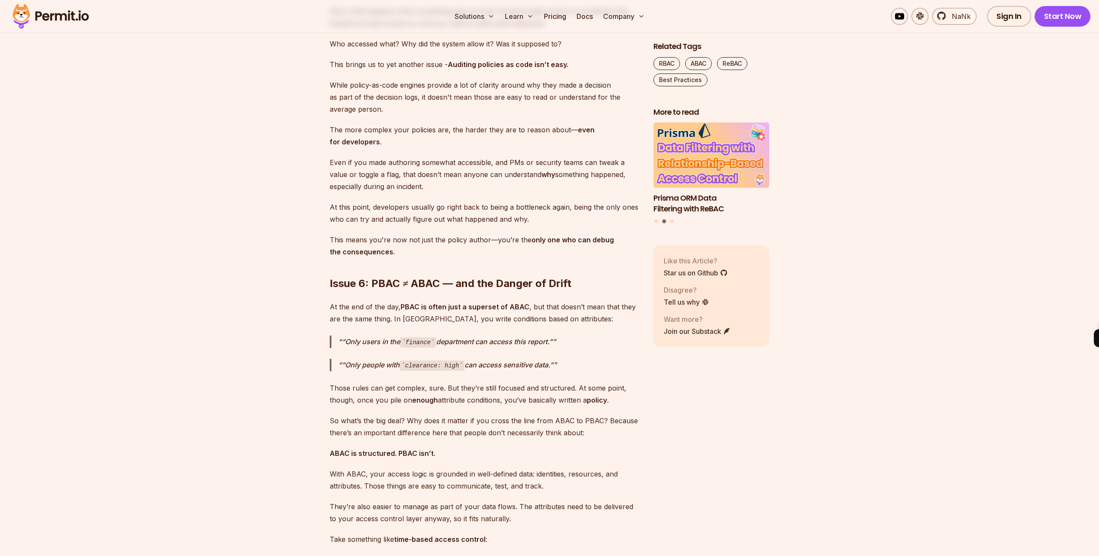
click at [433, 225] on p "At this point, developers usually go right back to being a bottleneck again, be…" at bounding box center [485, 213] width 310 height 24
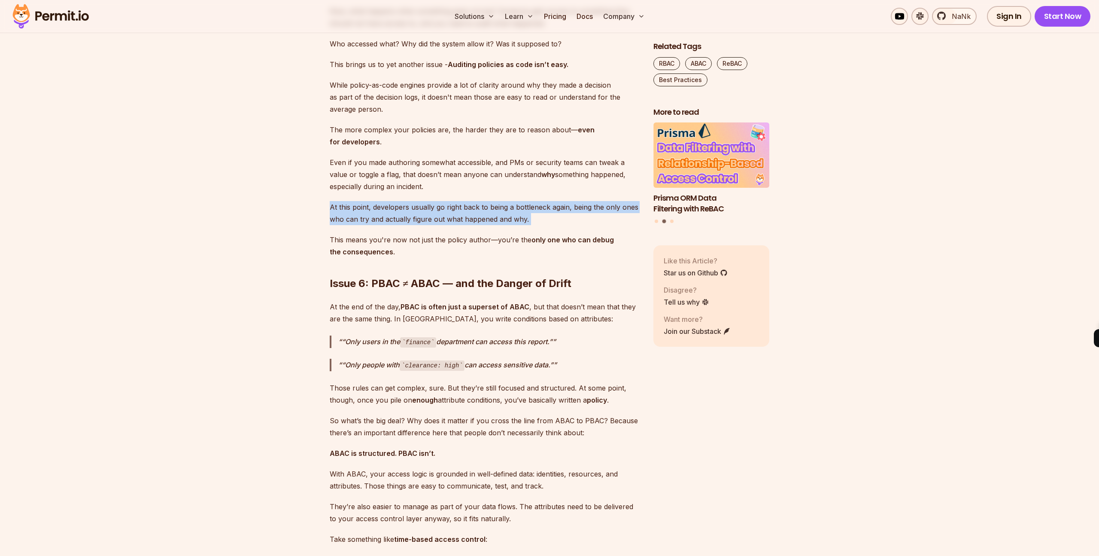
click at [433, 225] on p "At this point, developers usually go right back to being a bottleneck again, be…" at bounding box center [485, 213] width 310 height 24
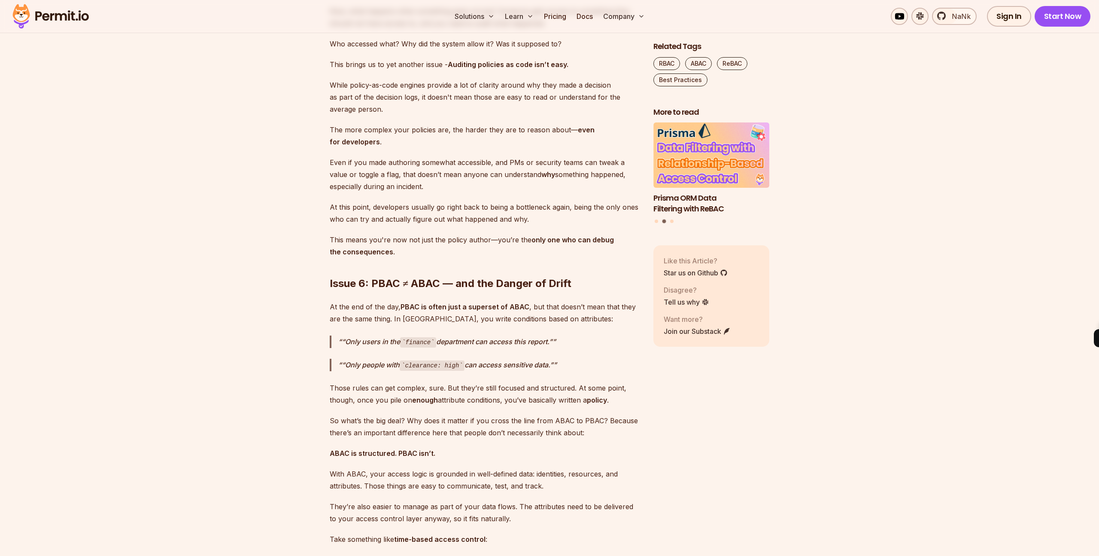
click at [426, 290] on h2 "Issue 6: PBAC ≠ ABAC — and the Danger of Drift" at bounding box center [485, 266] width 310 height 48
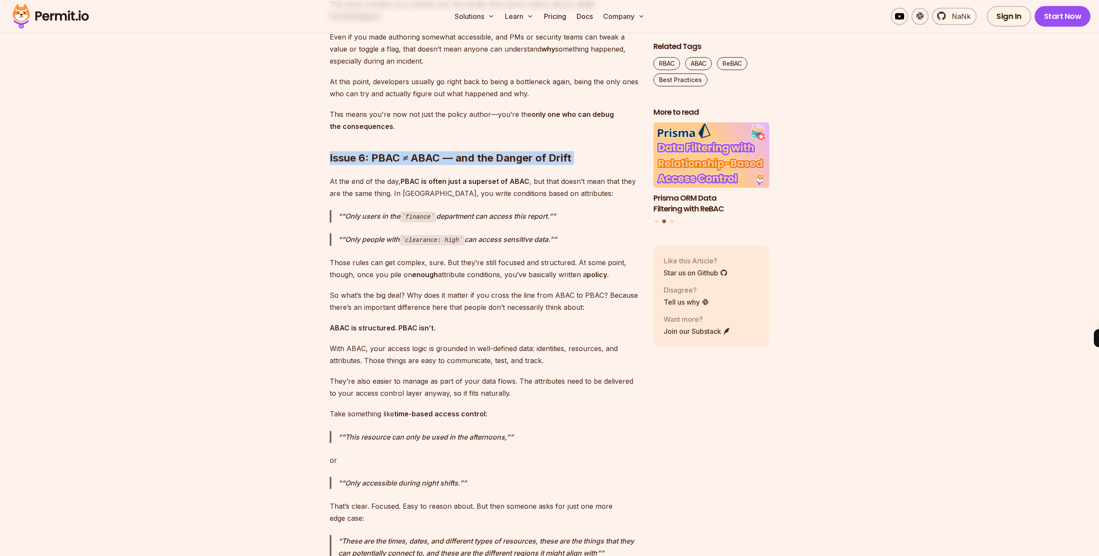
scroll to position [3452, 0]
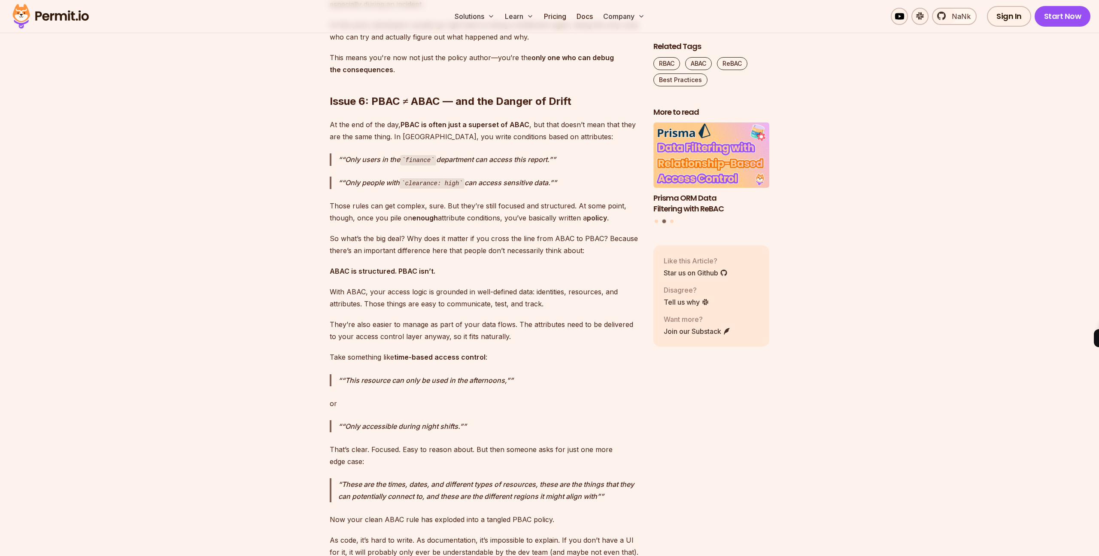
click at [415, 143] on p "At the end of the day, PBAC is often just a superset of ABAC , but that doesn’t…" at bounding box center [485, 131] width 310 height 24
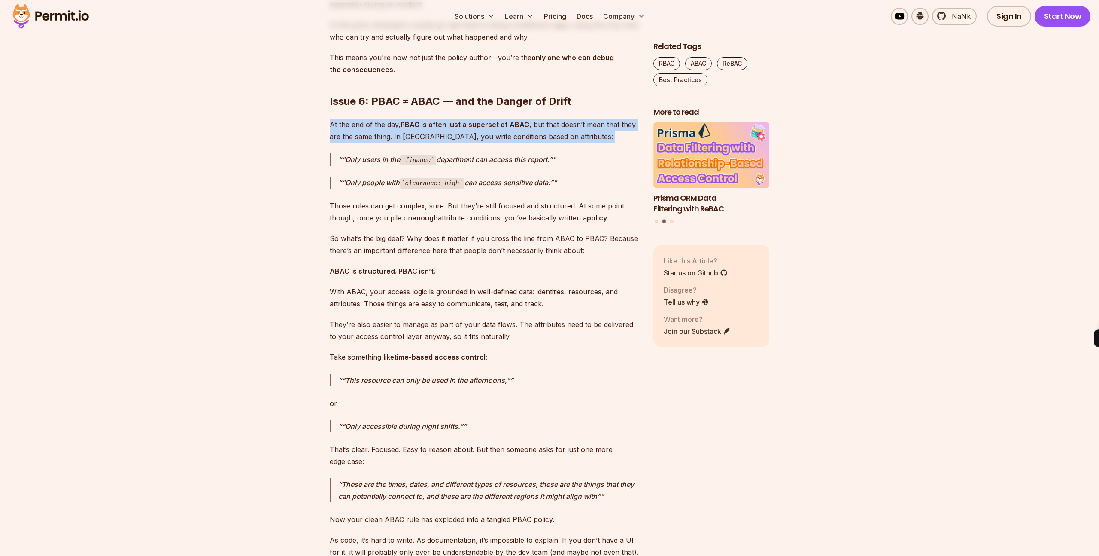
click at [415, 143] on p "At the end of the day, PBAC is often just a superset of ABAC , but that doesn’t…" at bounding box center [485, 131] width 310 height 24
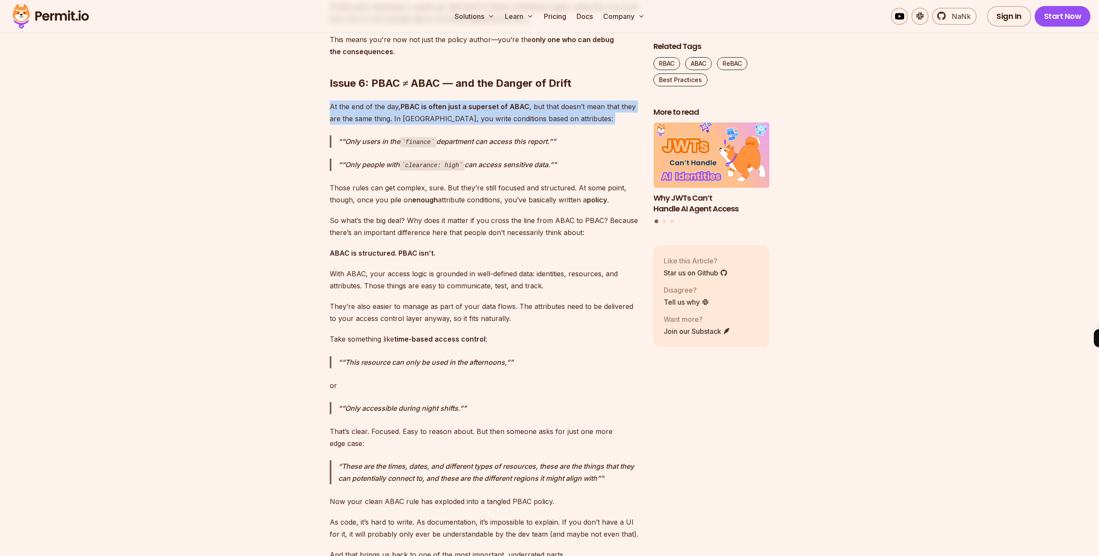
scroll to position [3473, 0]
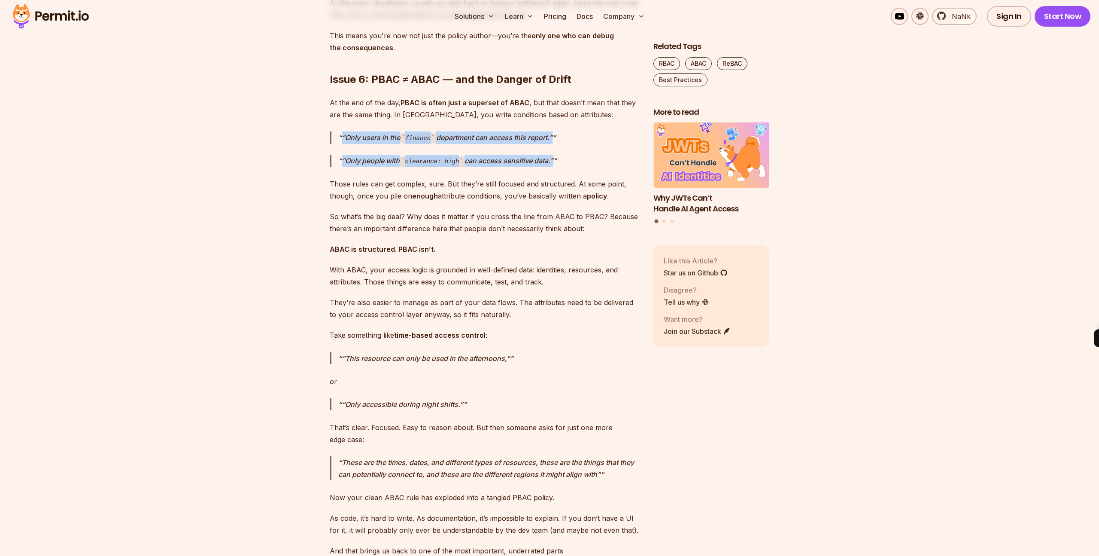
drag, startPoint x: 330, startPoint y: 360, endPoint x: 568, endPoint y: 380, distance: 238.2
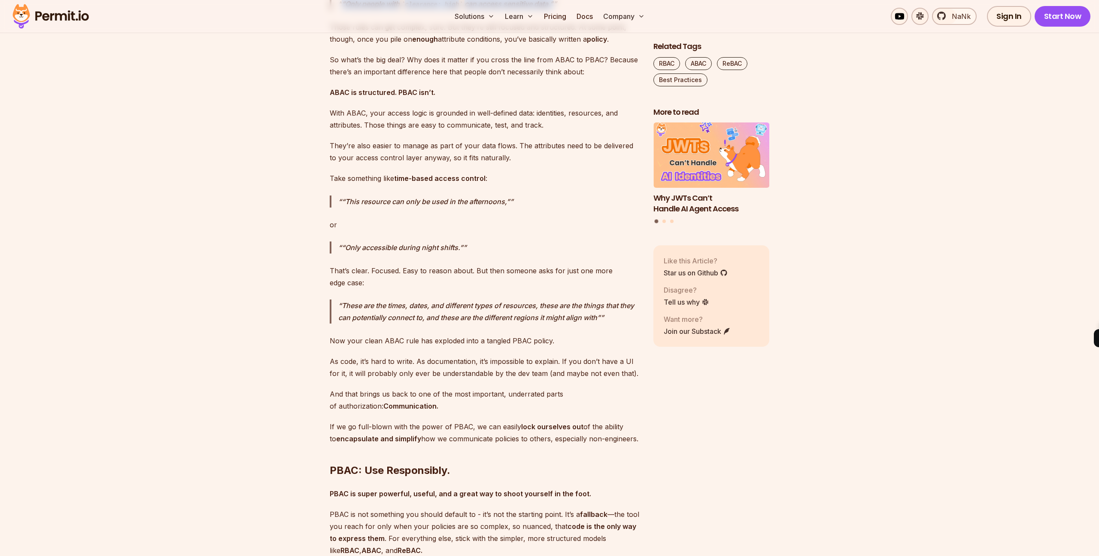
scroll to position [3633, 0]
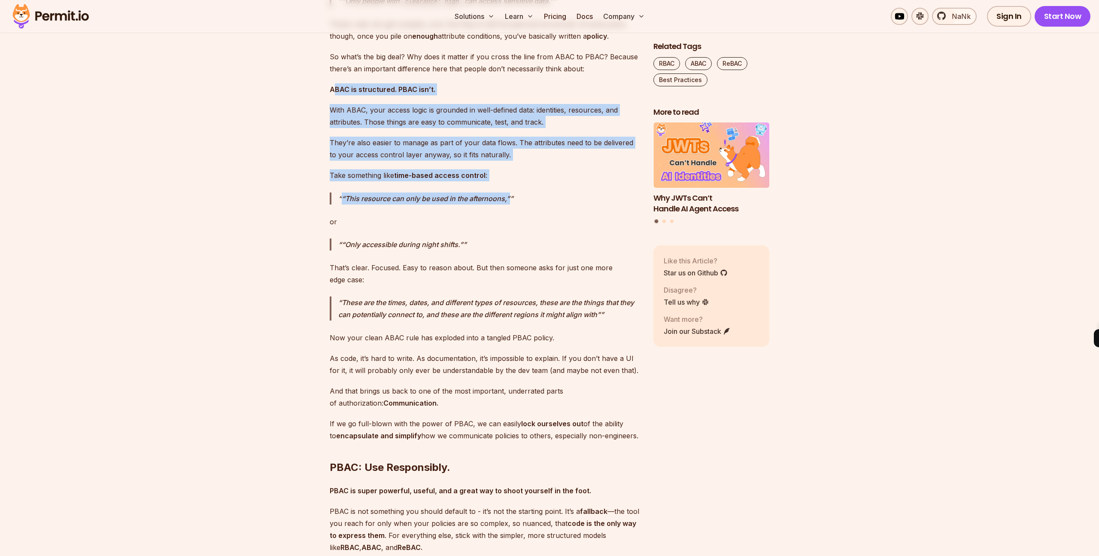
drag, startPoint x: 336, startPoint y: 316, endPoint x: 562, endPoint y: 431, distance: 253.7
click at [562, 204] on p "“This resource can only be used in the afternoons,”" at bounding box center [488, 198] width 301 height 12
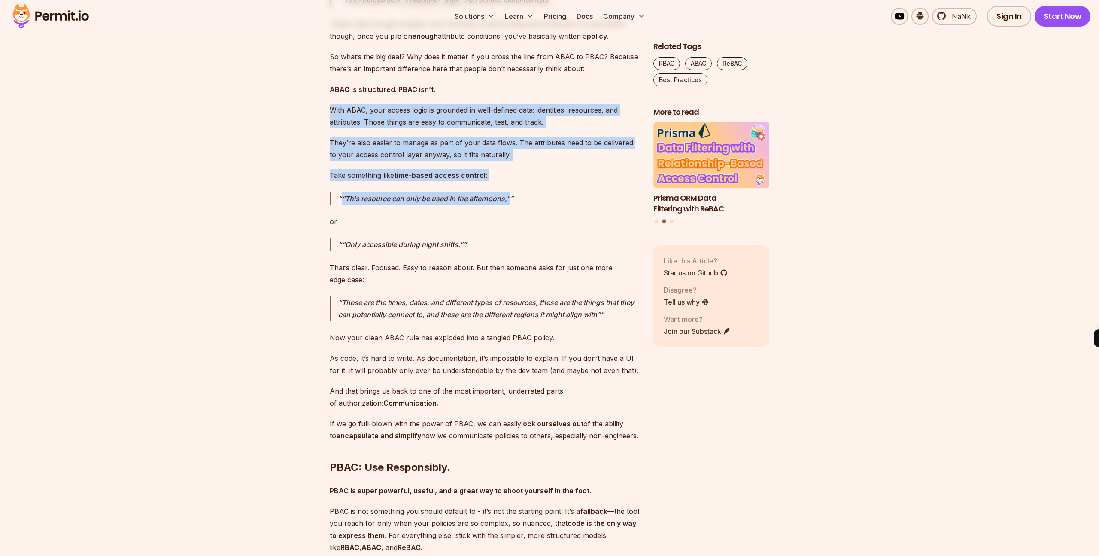
drag, startPoint x: 562, startPoint y: 438, endPoint x: 554, endPoint y: 322, distance: 117.1
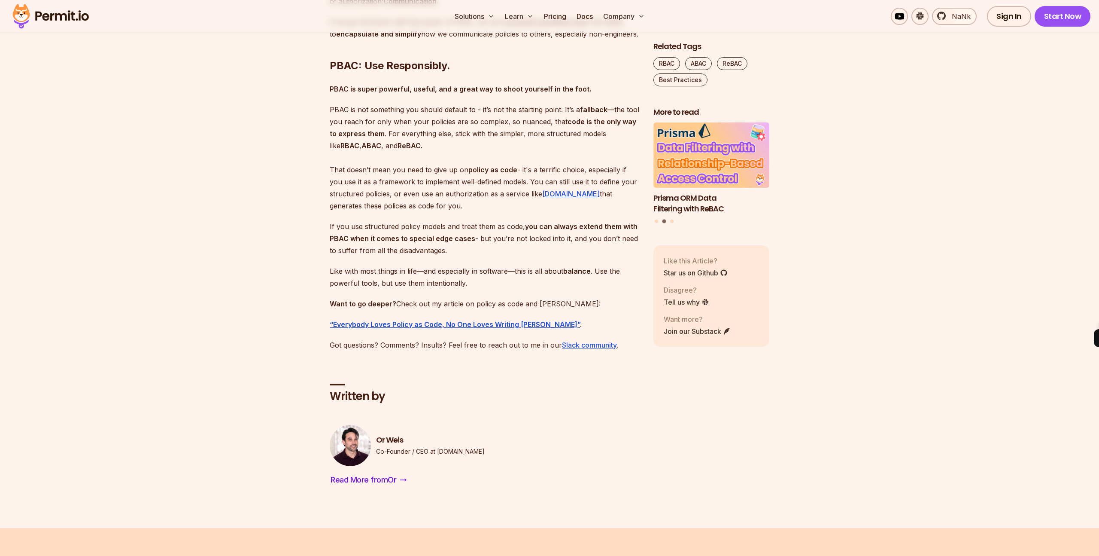
scroll to position [4103, 0]
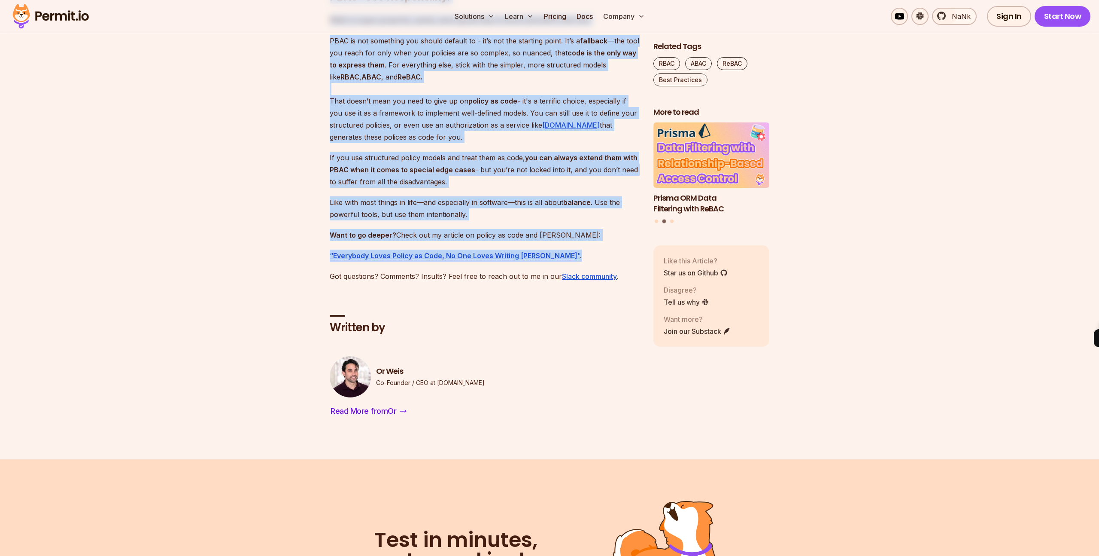
drag, startPoint x: 309, startPoint y: 219, endPoint x: 617, endPoint y: 480, distance: 403.6
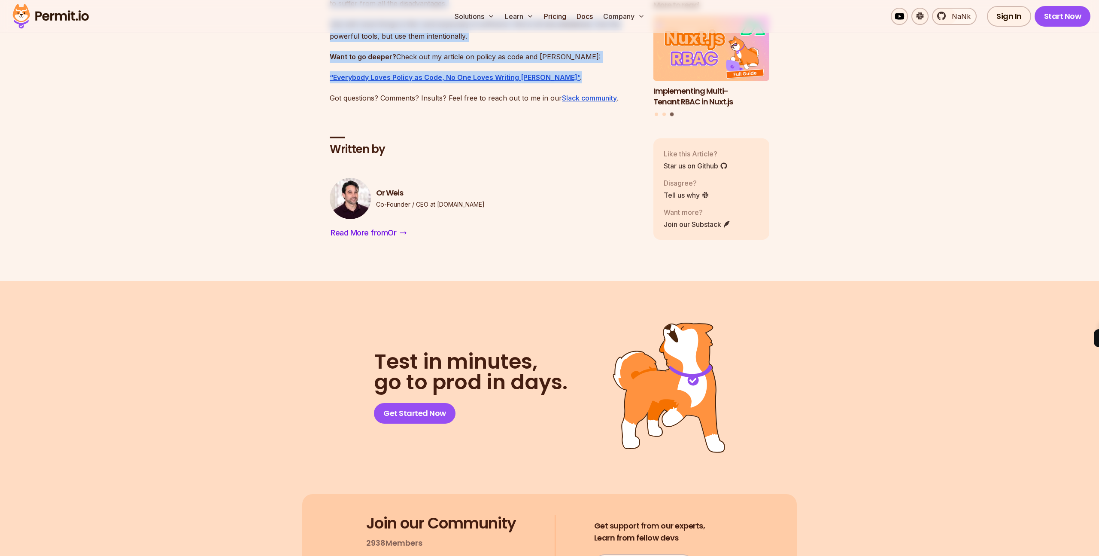
scroll to position [4350, 0]
